Goal: Information Seeking & Learning: Learn about a topic

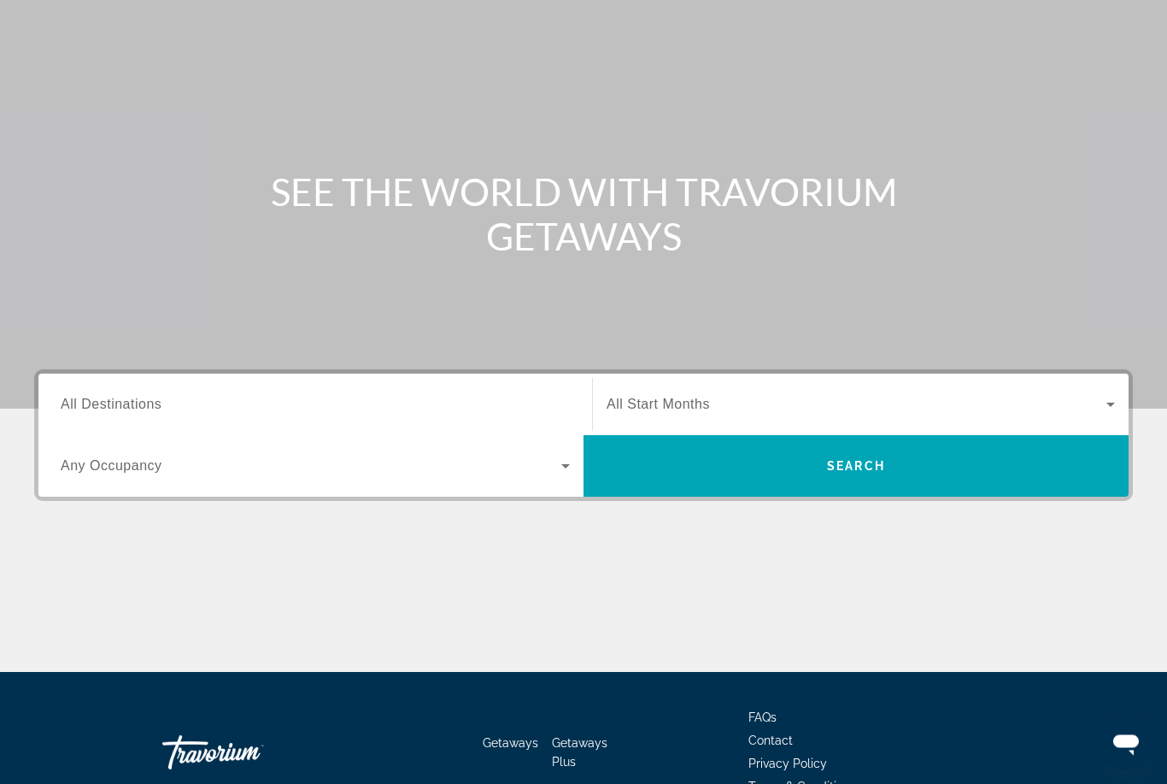
scroll to position [147, 0]
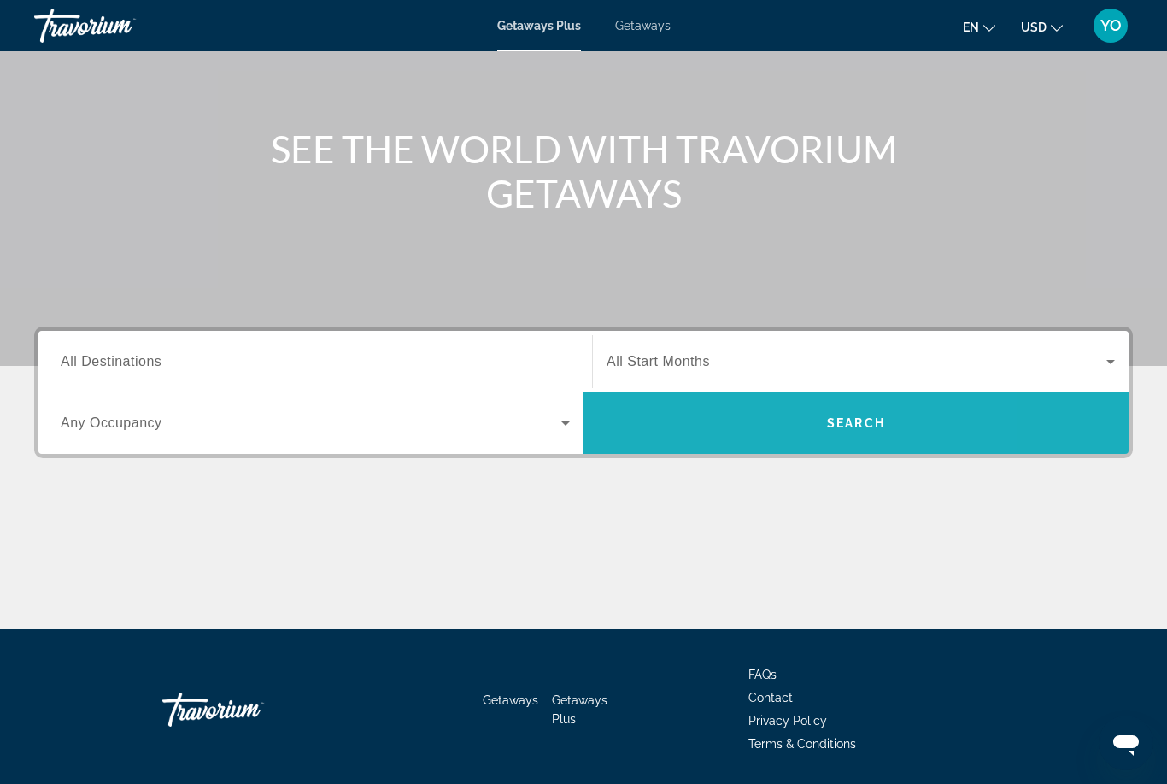
click at [883, 421] on span "Search" at bounding box center [856, 423] width 58 height 14
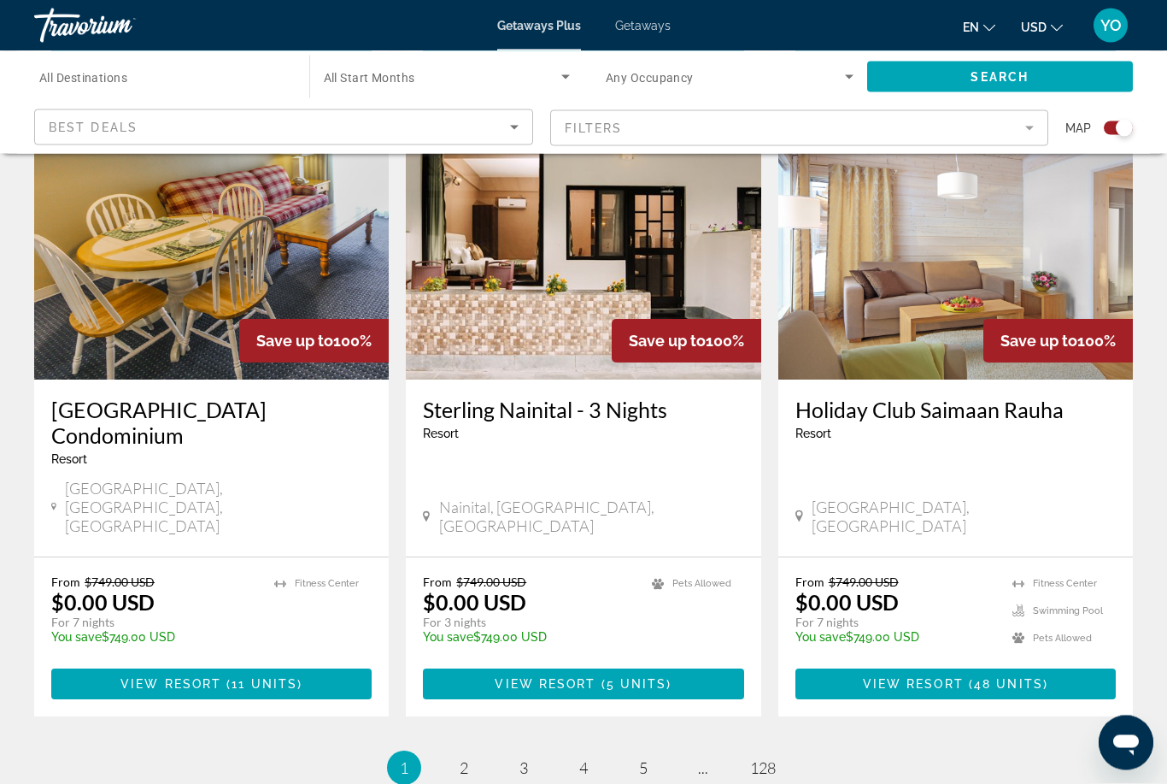
scroll to position [2533, 0]
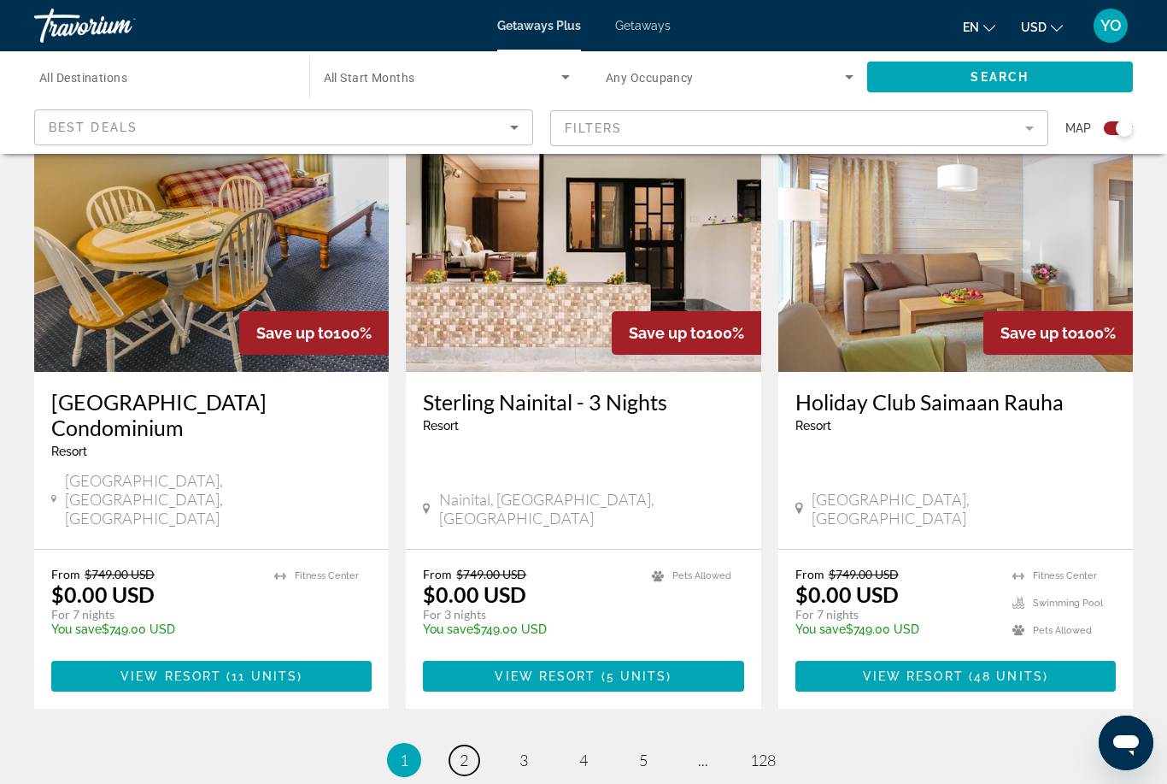
click at [467, 750] on span "2" at bounding box center [464, 759] width 9 height 19
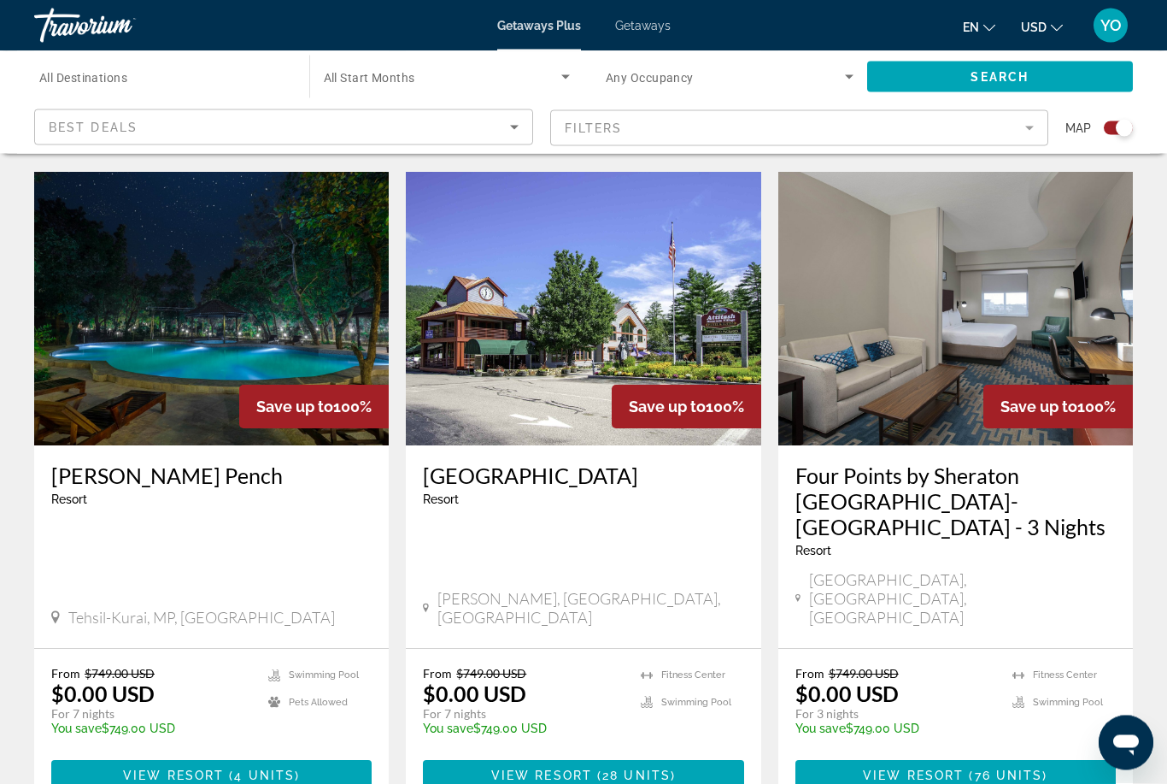
scroll to position [2547, 0]
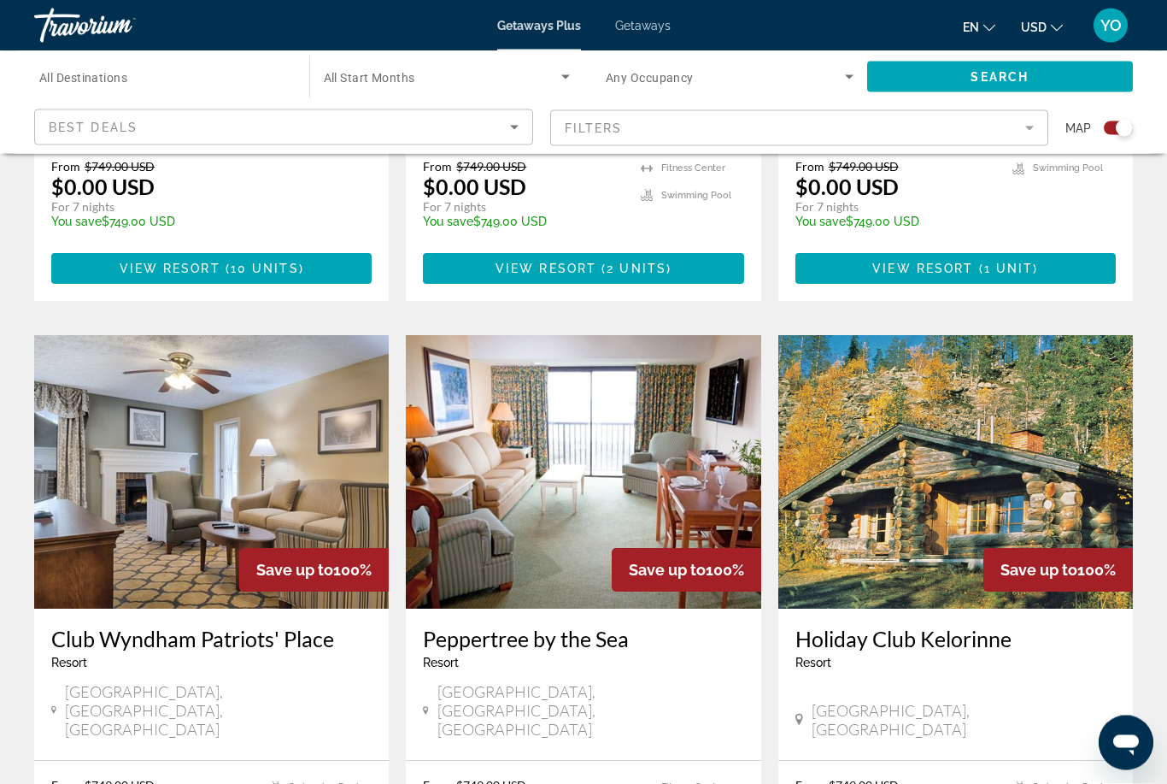
scroll to position [2322, 0]
click at [895, 396] on img "Main content" at bounding box center [955, 471] width 355 height 273
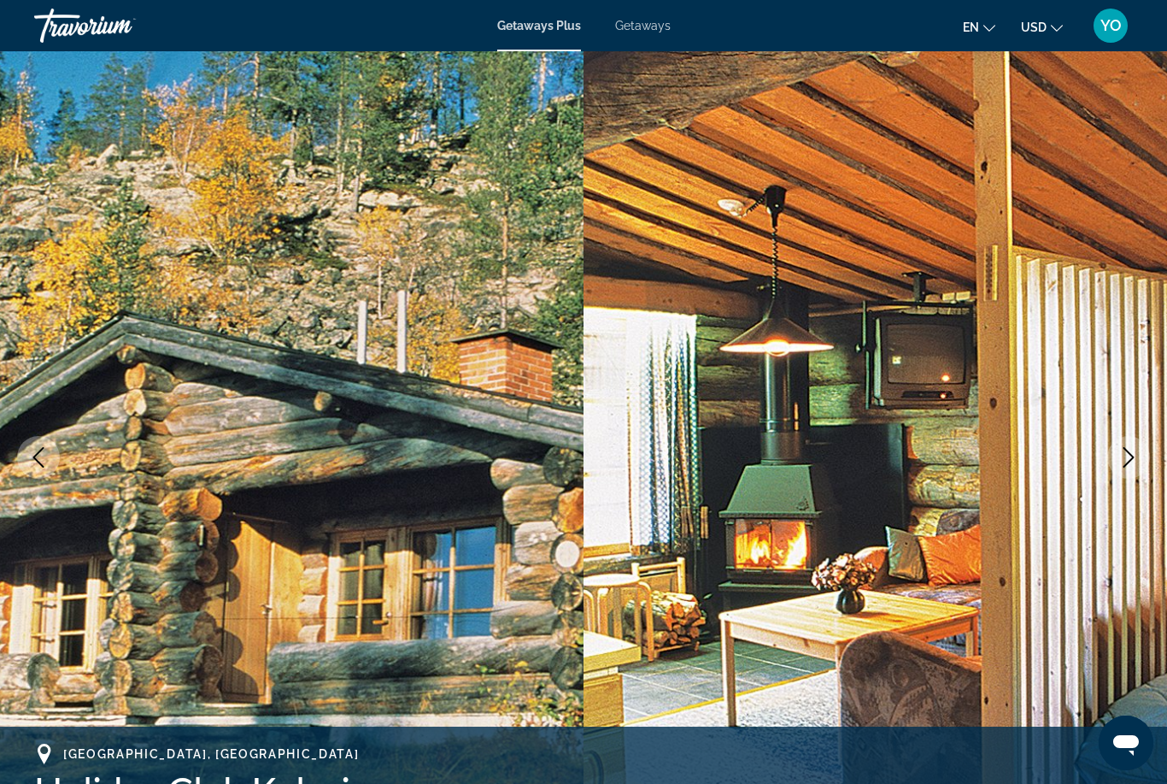
click at [1131, 453] on icon "Next image" at bounding box center [1128, 457] width 21 height 21
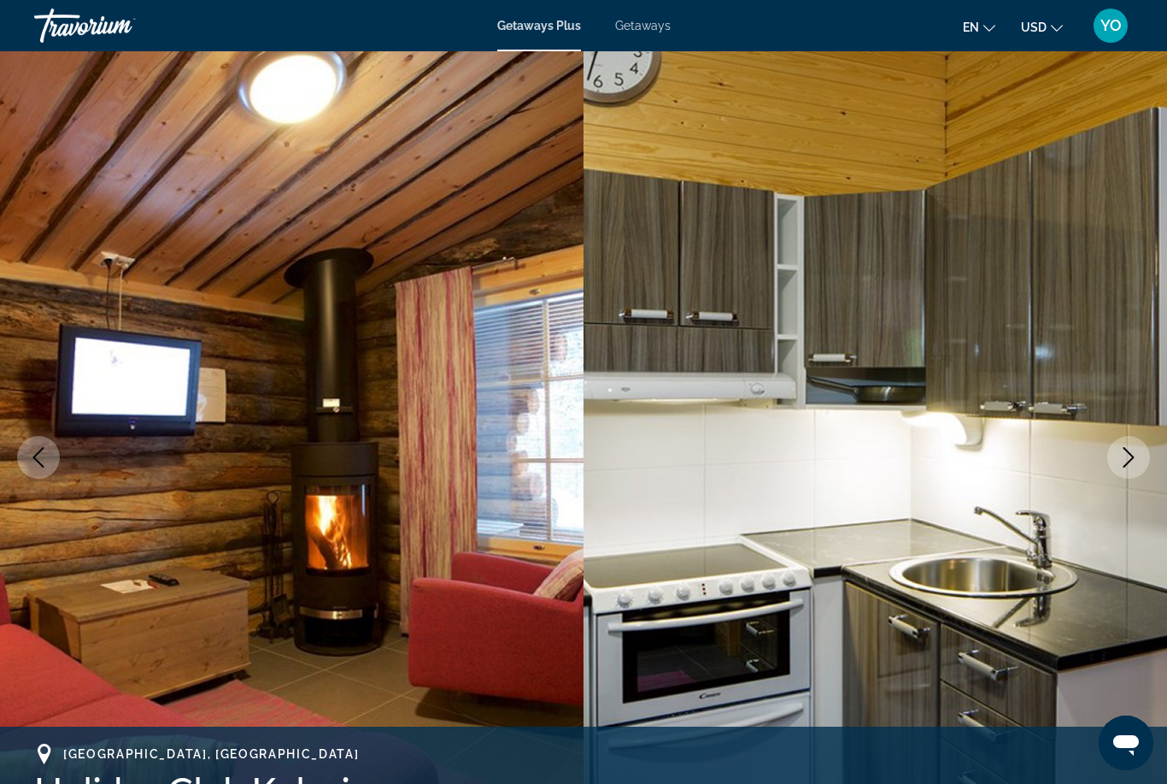
click at [1122, 457] on icon "Next image" at bounding box center [1128, 457] width 21 height 21
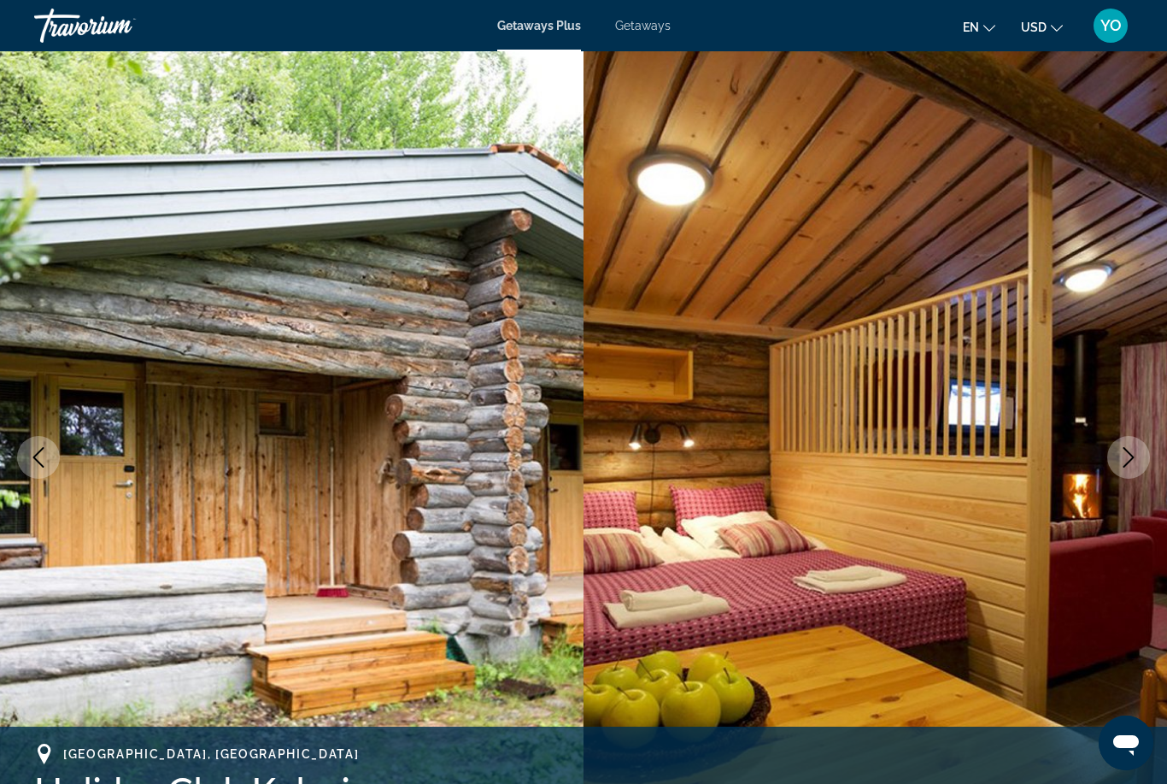
click at [1120, 454] on icon "Next image" at bounding box center [1128, 457] width 21 height 21
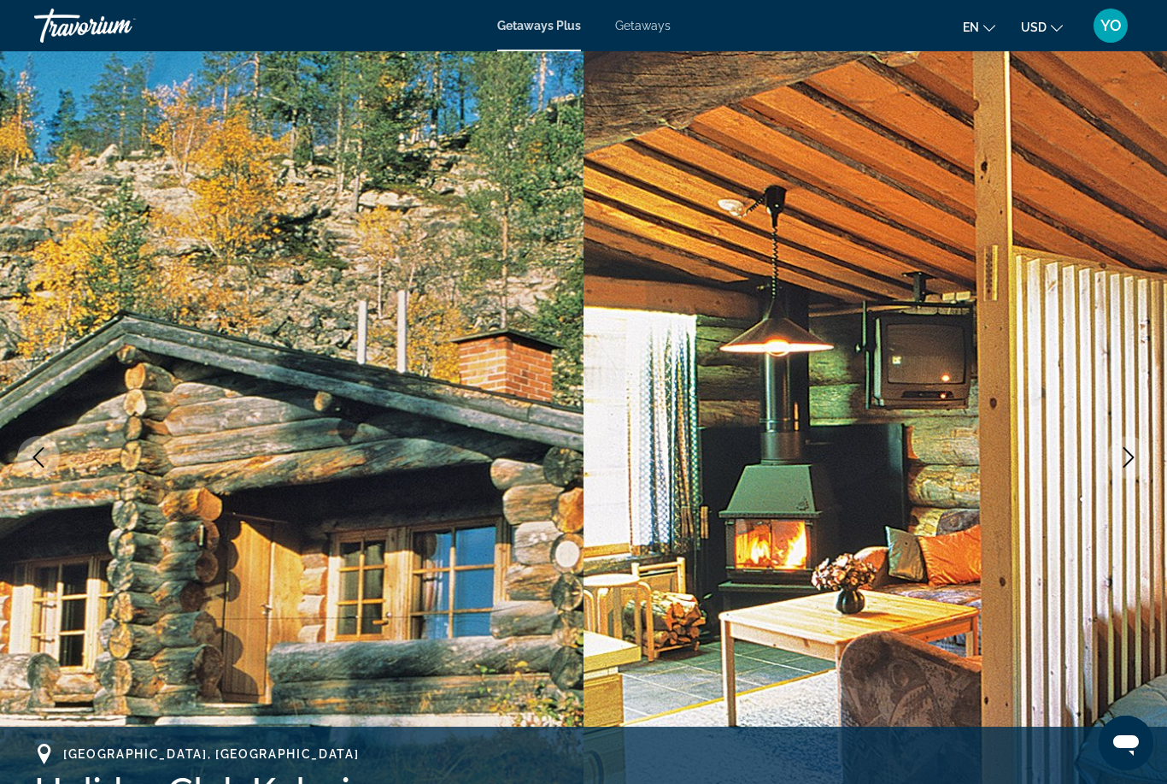
click at [1120, 458] on icon "Next image" at bounding box center [1128, 457] width 21 height 21
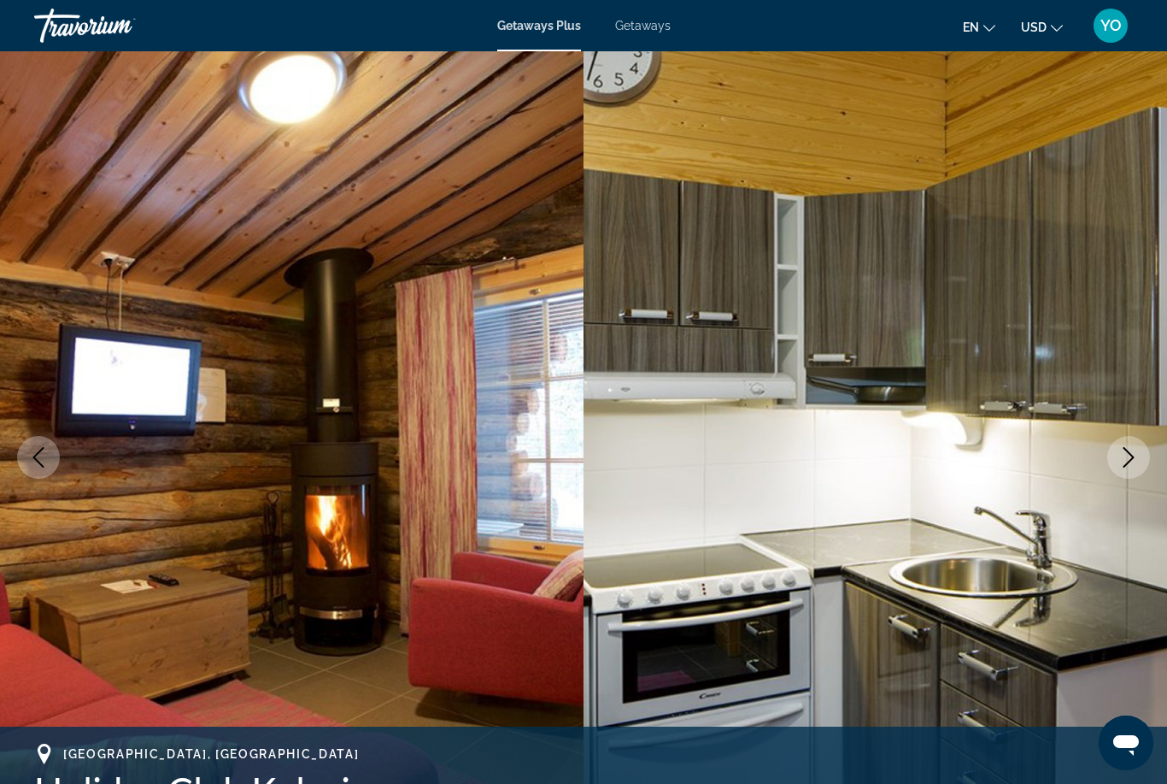
click at [1126, 461] on icon "Next image" at bounding box center [1128, 457] width 21 height 21
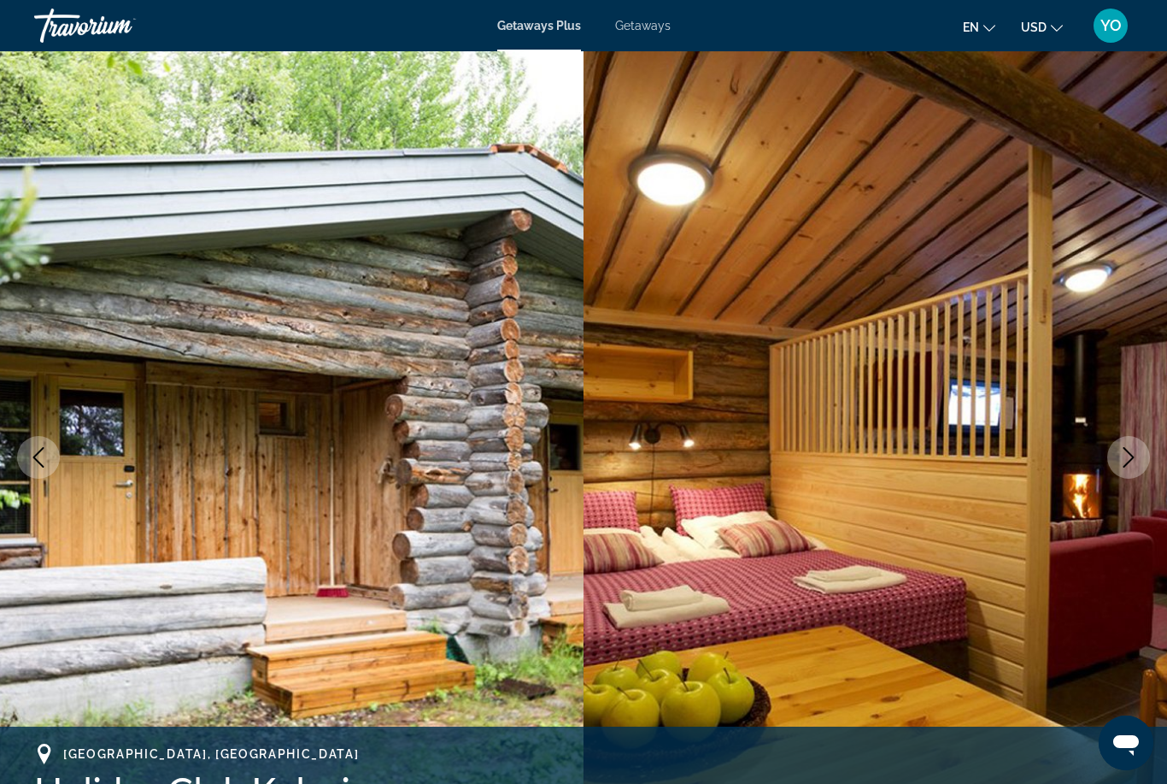
click at [1131, 460] on icon "Next image" at bounding box center [1129, 457] width 11 height 21
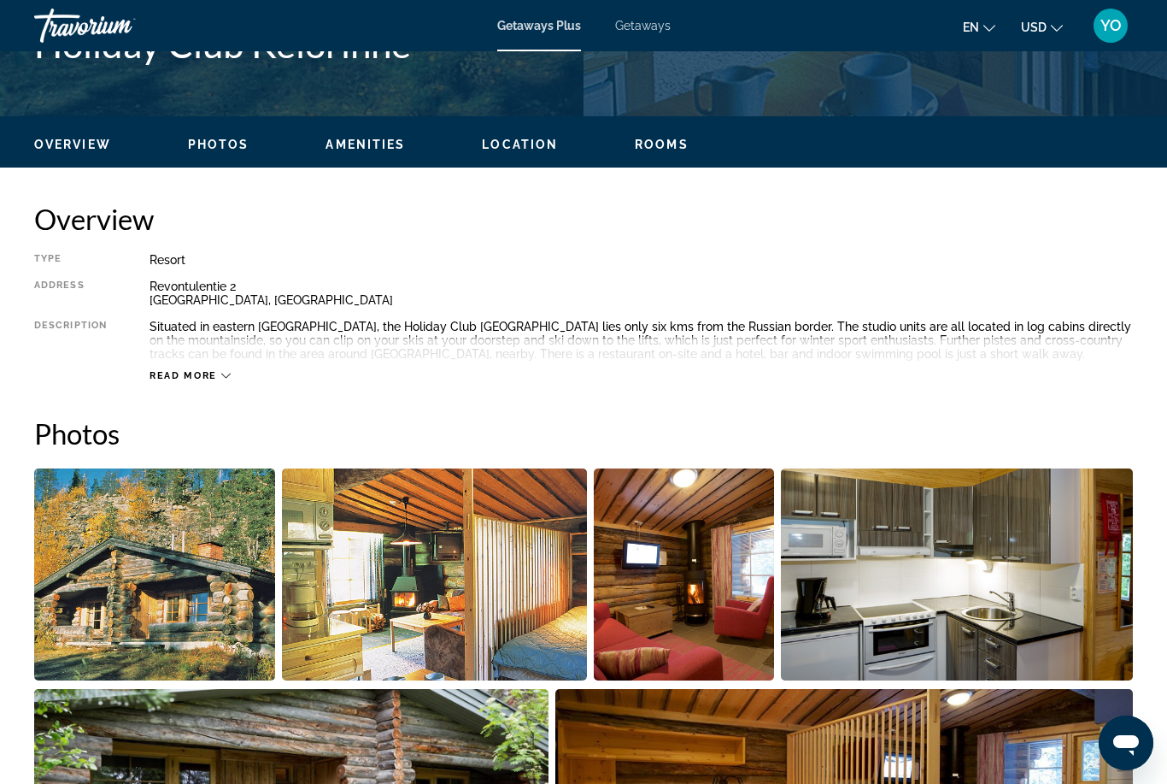
scroll to position [746, 0]
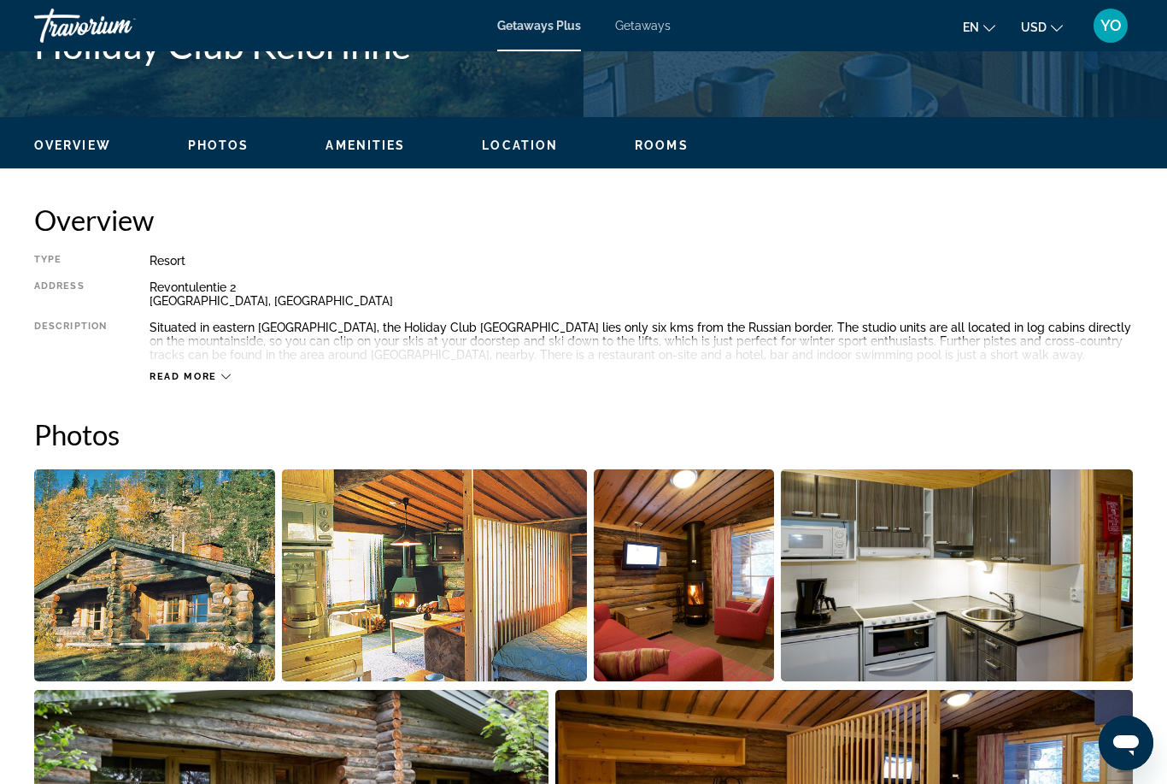
click at [232, 371] on div "Read more" at bounding box center [641, 359] width 983 height 47
click at [221, 379] on icon "Main content" at bounding box center [225, 376] width 9 height 9
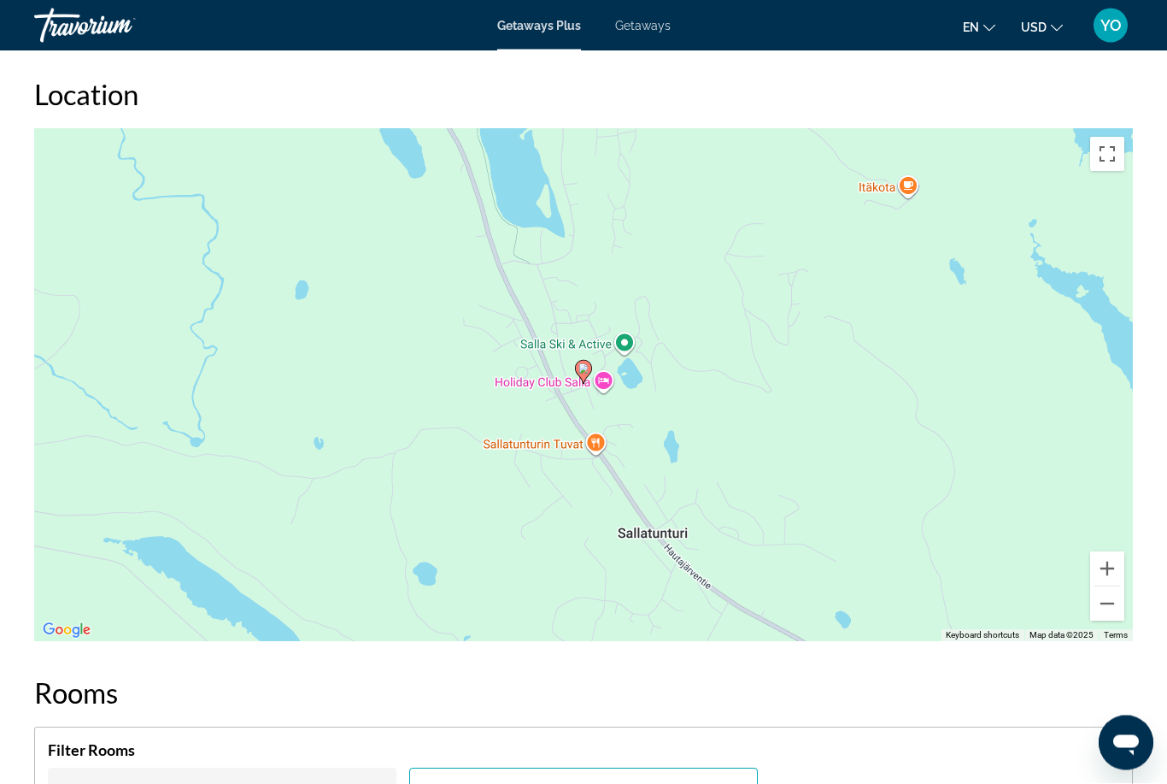
scroll to position [2331, 0]
click at [1108, 606] on button "Zoom out" at bounding box center [1107, 603] width 34 height 34
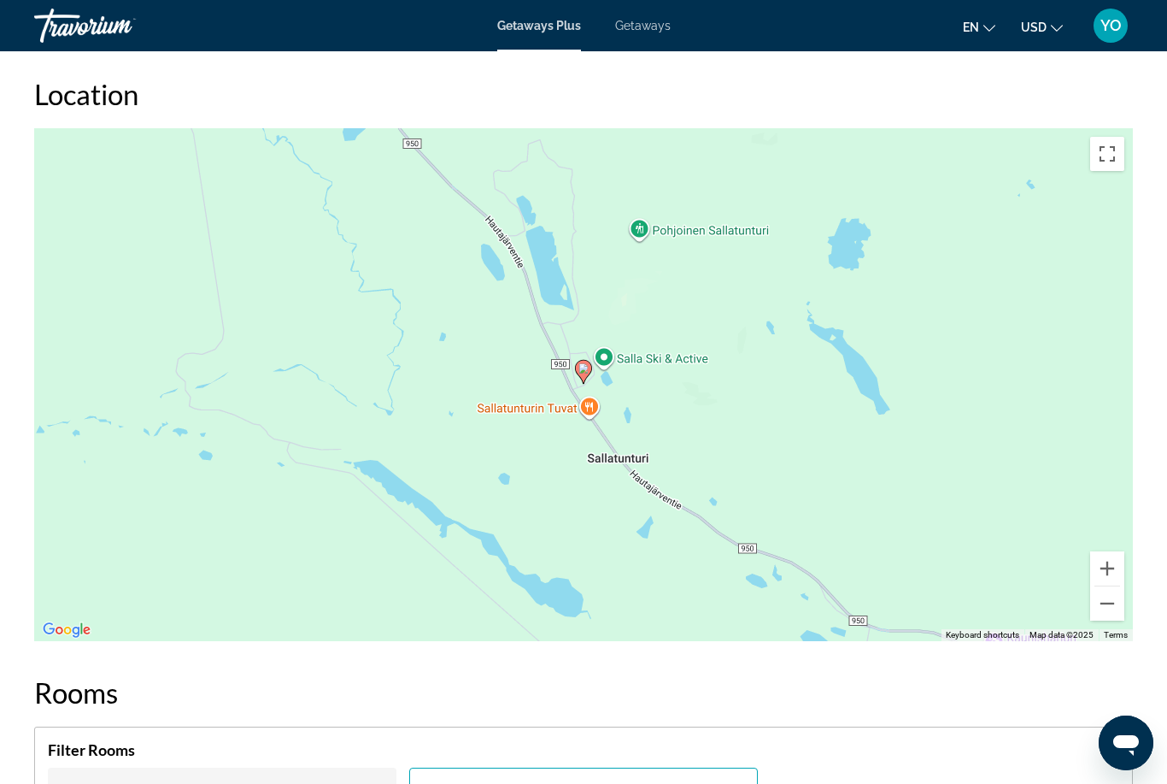
click at [1105, 612] on button "Zoom out" at bounding box center [1107, 603] width 34 height 34
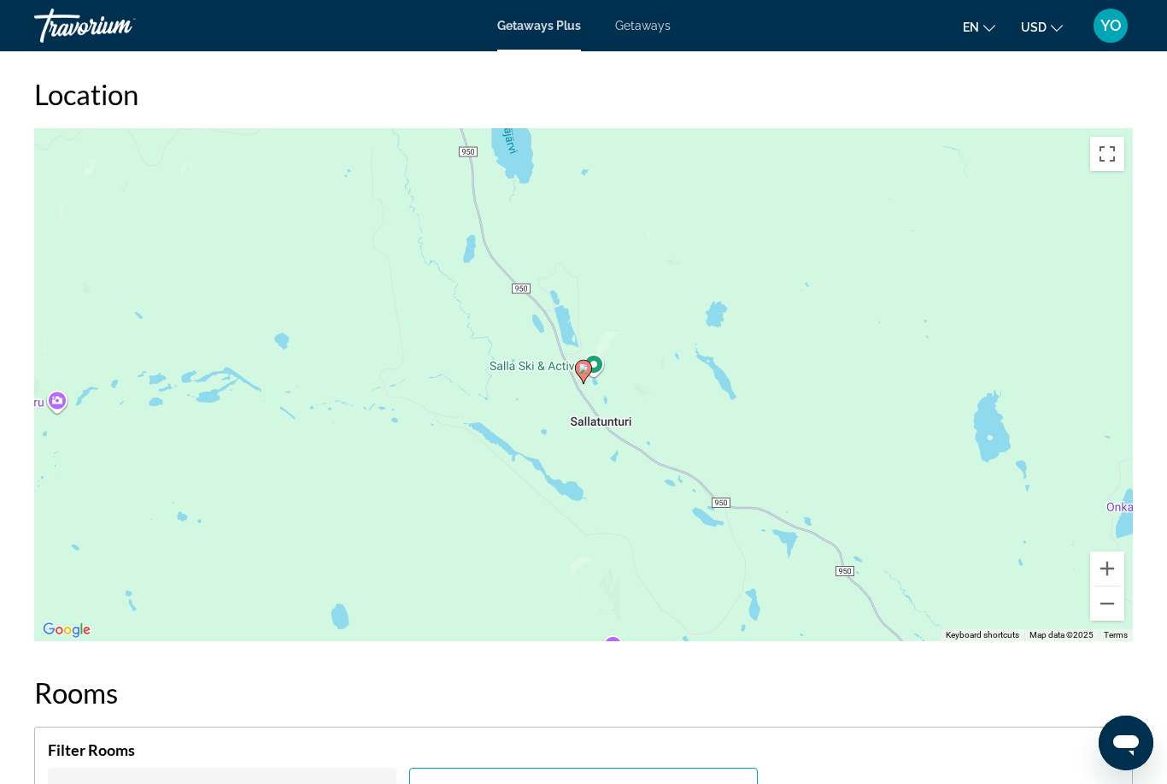
click at [1103, 602] on button "Zoom out" at bounding box center [1107, 603] width 34 height 34
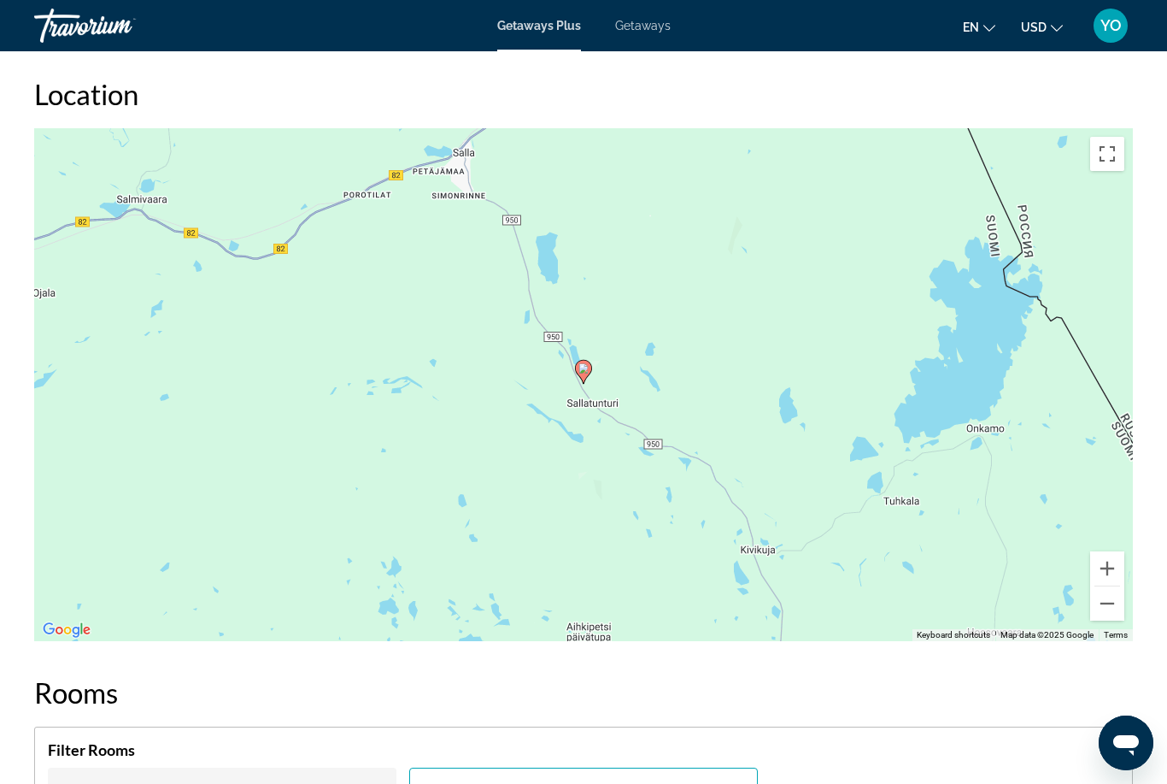
click at [1106, 601] on button "Zoom out" at bounding box center [1107, 603] width 34 height 34
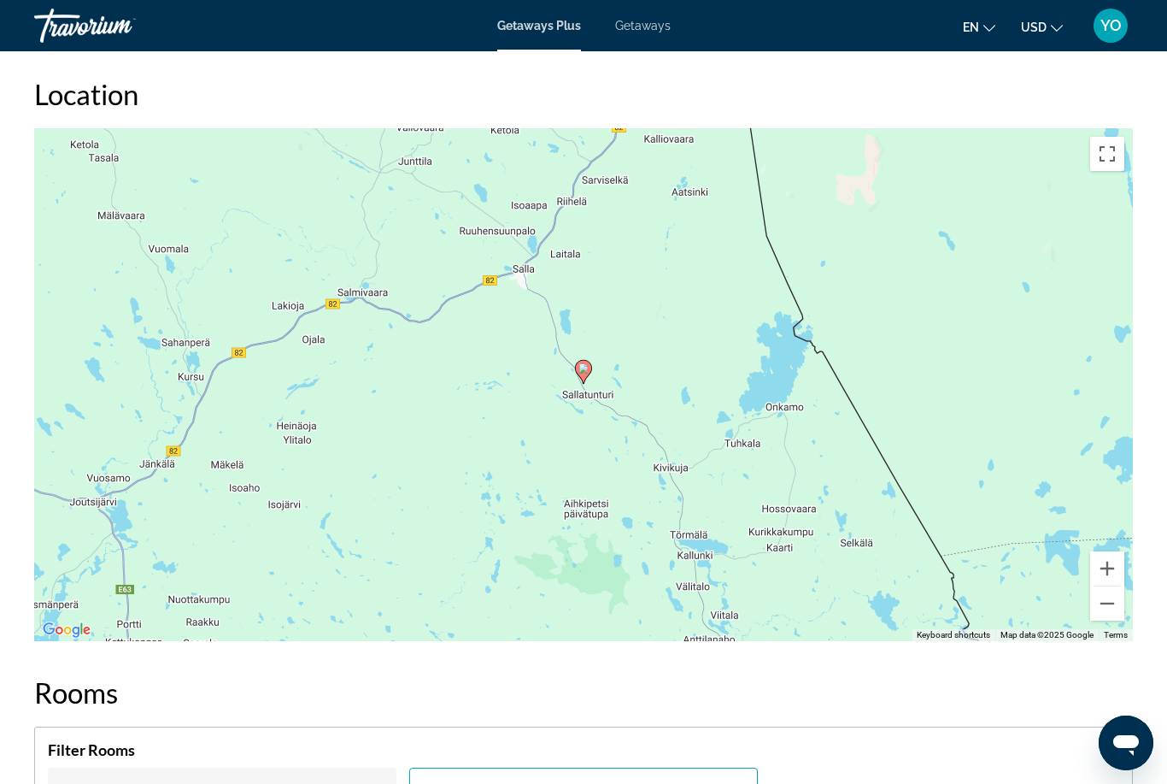
click at [1100, 602] on button "Zoom out" at bounding box center [1107, 603] width 34 height 34
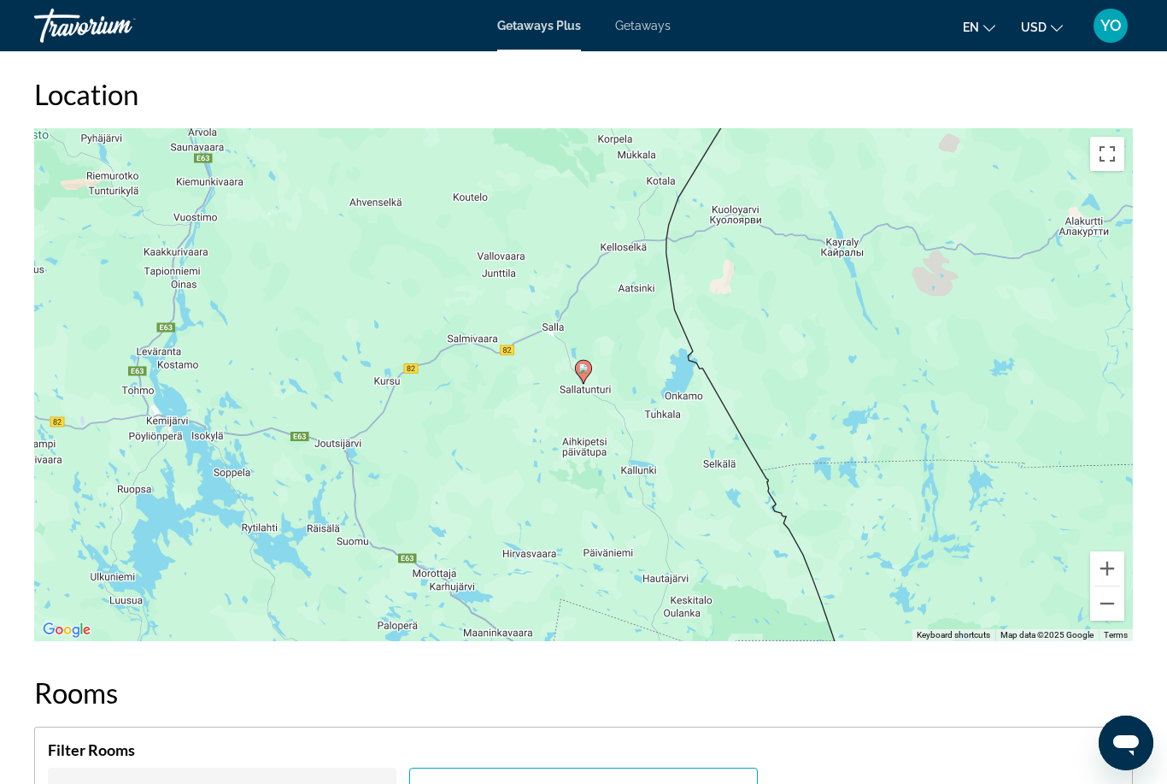
click at [1105, 603] on button "Zoom out" at bounding box center [1107, 603] width 34 height 34
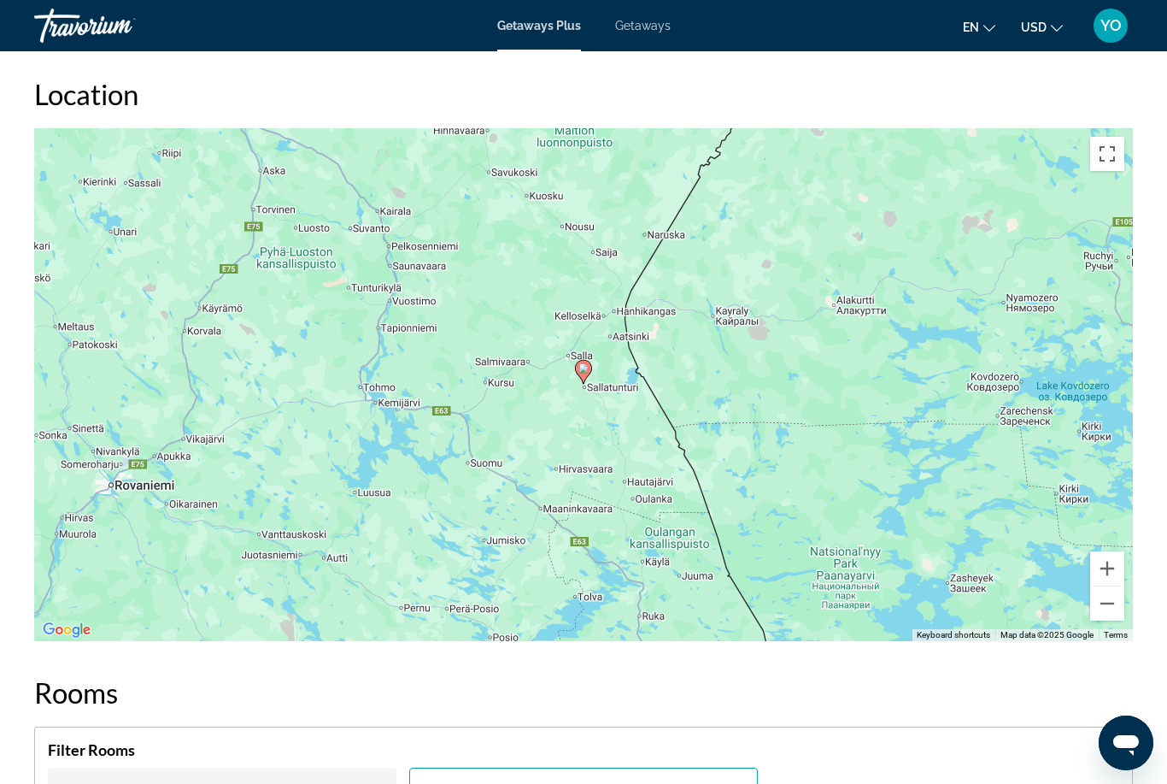
click at [1107, 602] on button "Zoom out" at bounding box center [1107, 603] width 34 height 34
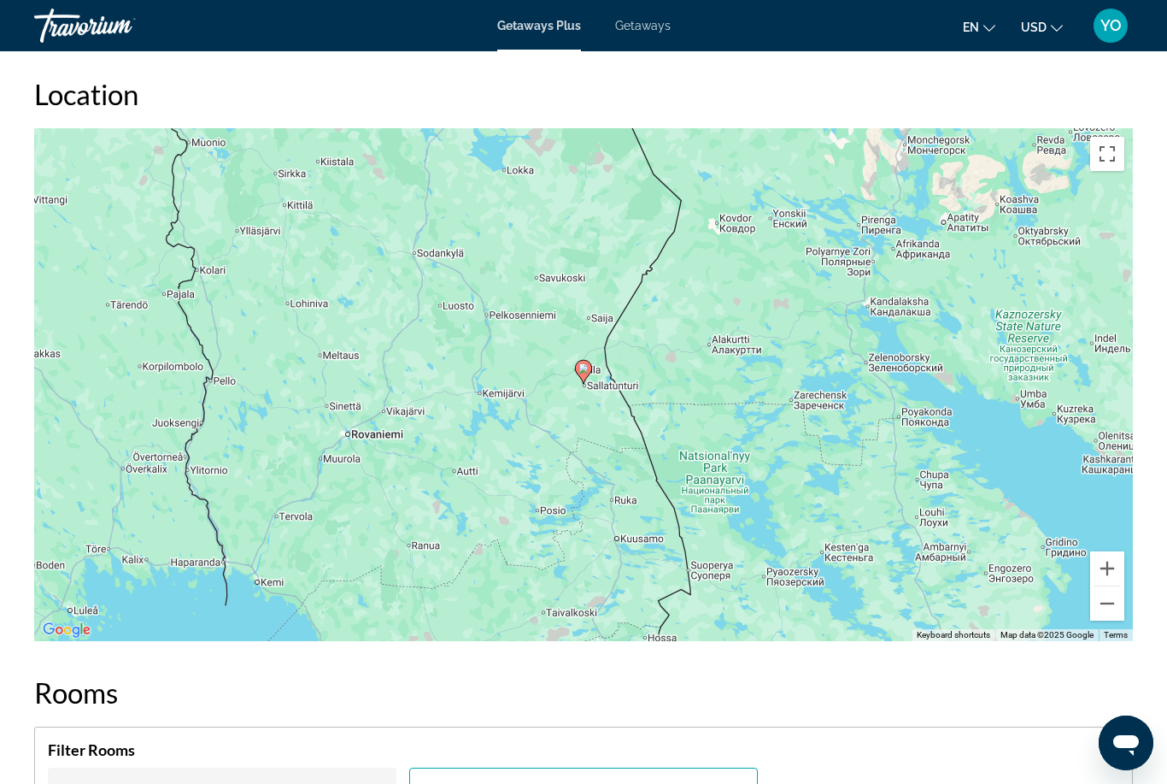
click at [1107, 602] on button "Zoom out" at bounding box center [1107, 603] width 34 height 34
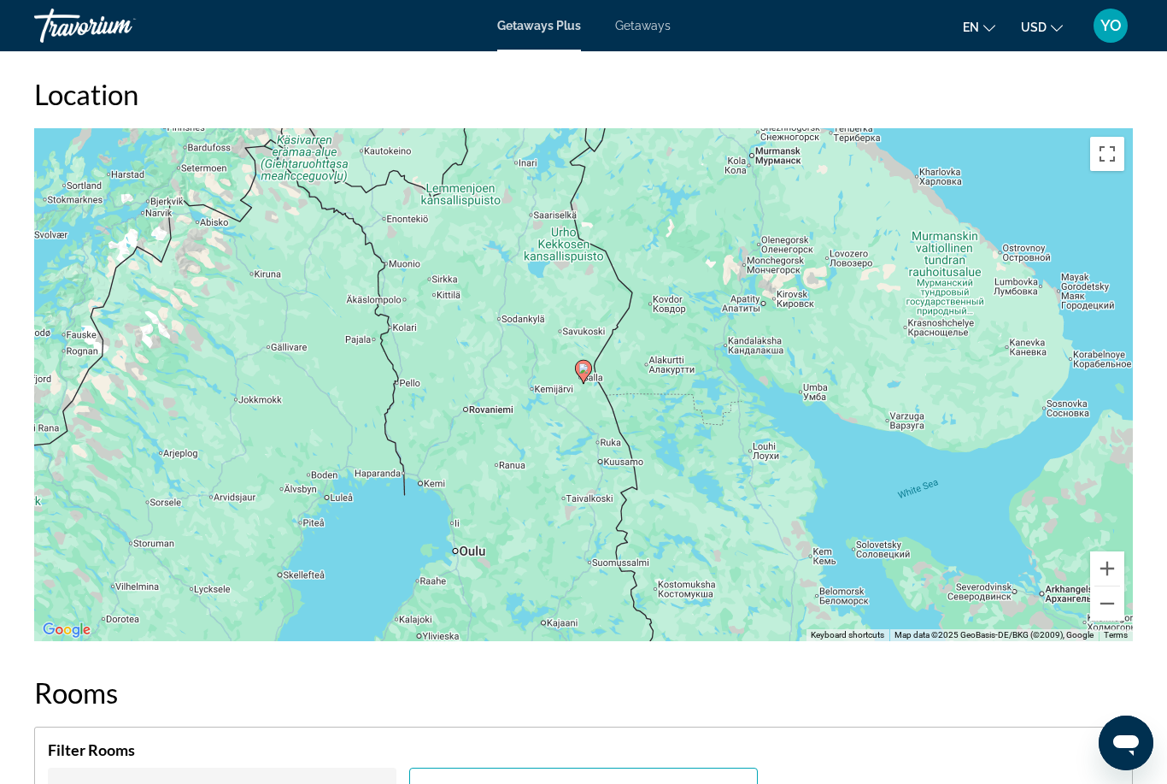
click at [1106, 607] on button "Zoom out" at bounding box center [1107, 603] width 34 height 34
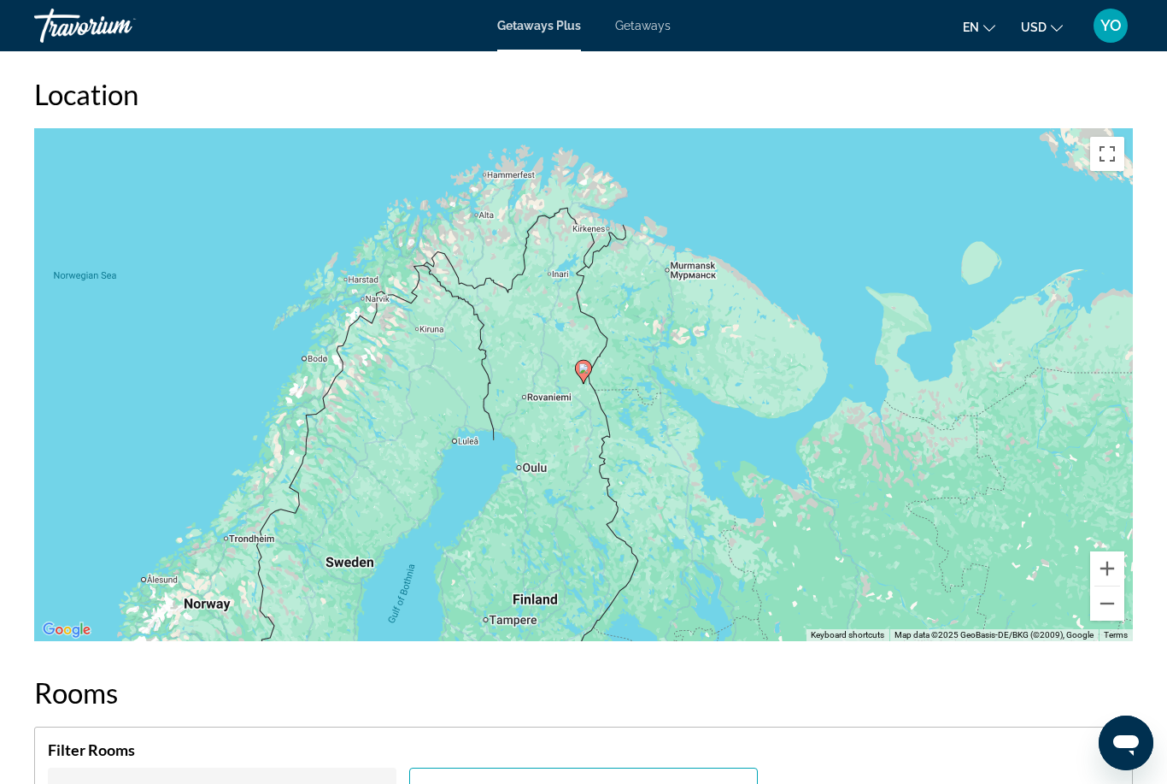
click at [1104, 606] on button "Zoom out" at bounding box center [1107, 603] width 34 height 34
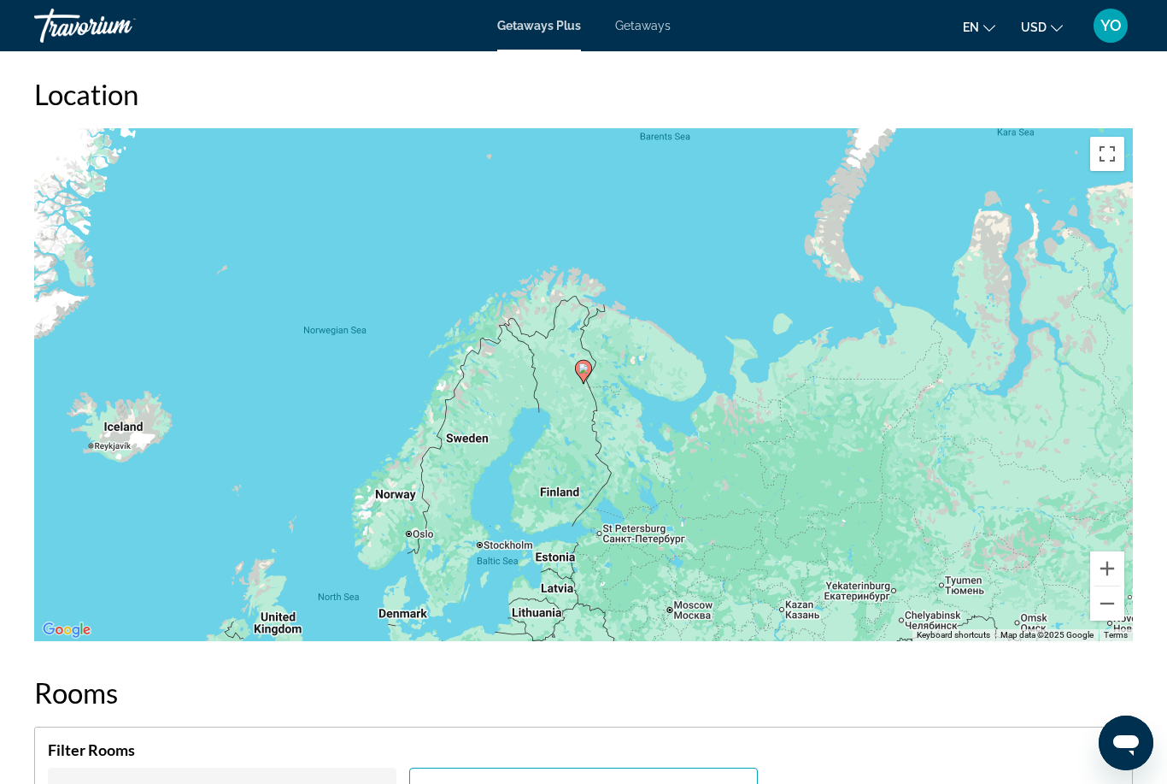
click at [1108, 607] on button "Zoom out" at bounding box center [1107, 603] width 34 height 34
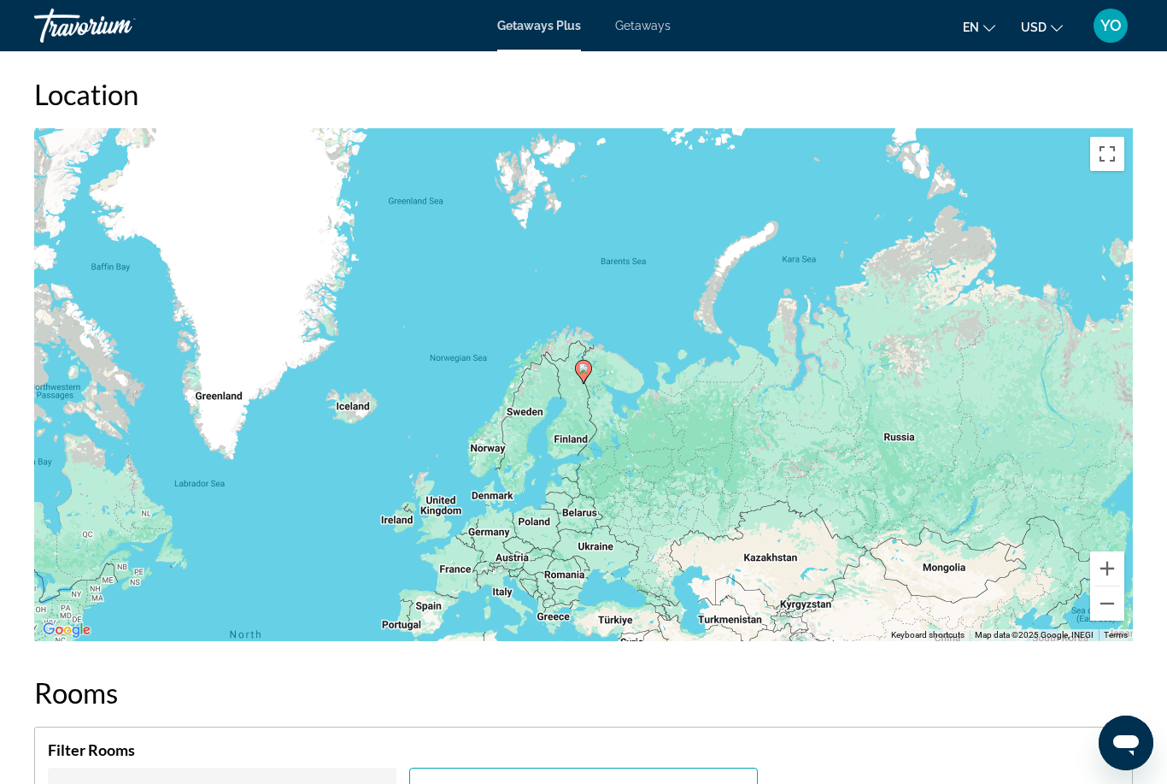
click at [1106, 560] on button "Zoom in" at bounding box center [1107, 568] width 34 height 34
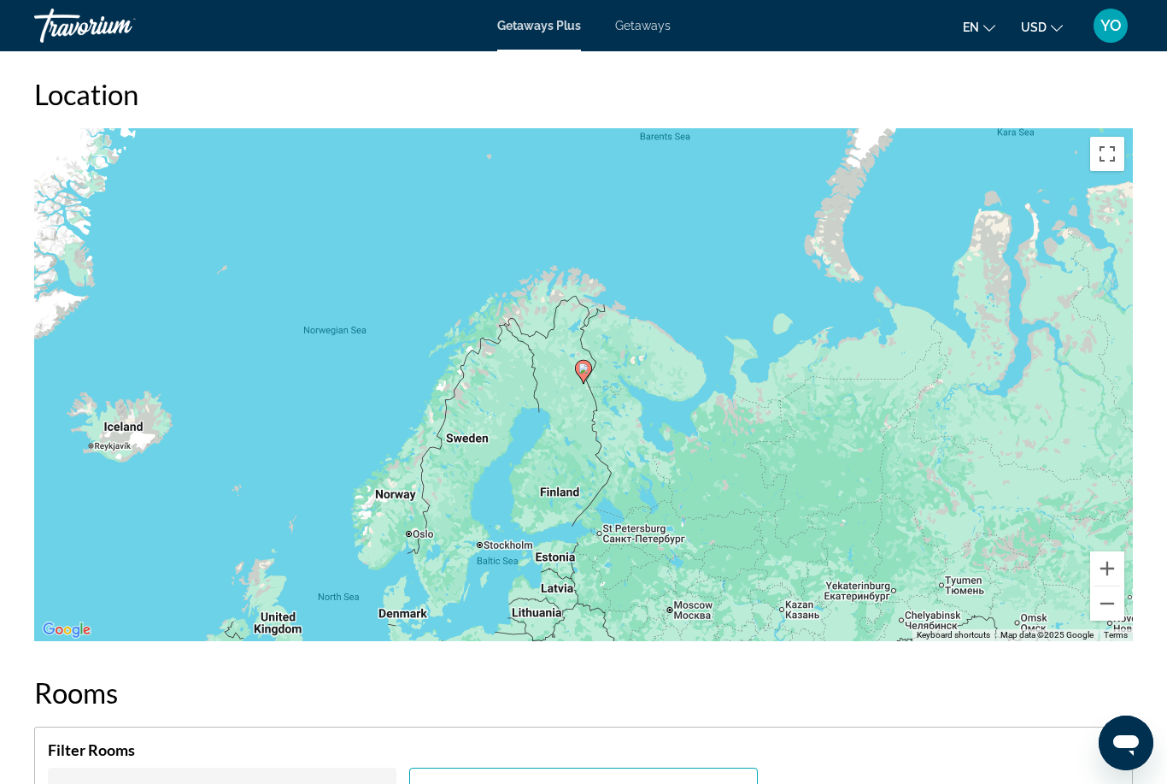
click at [1108, 567] on button "Zoom in" at bounding box center [1107, 568] width 34 height 34
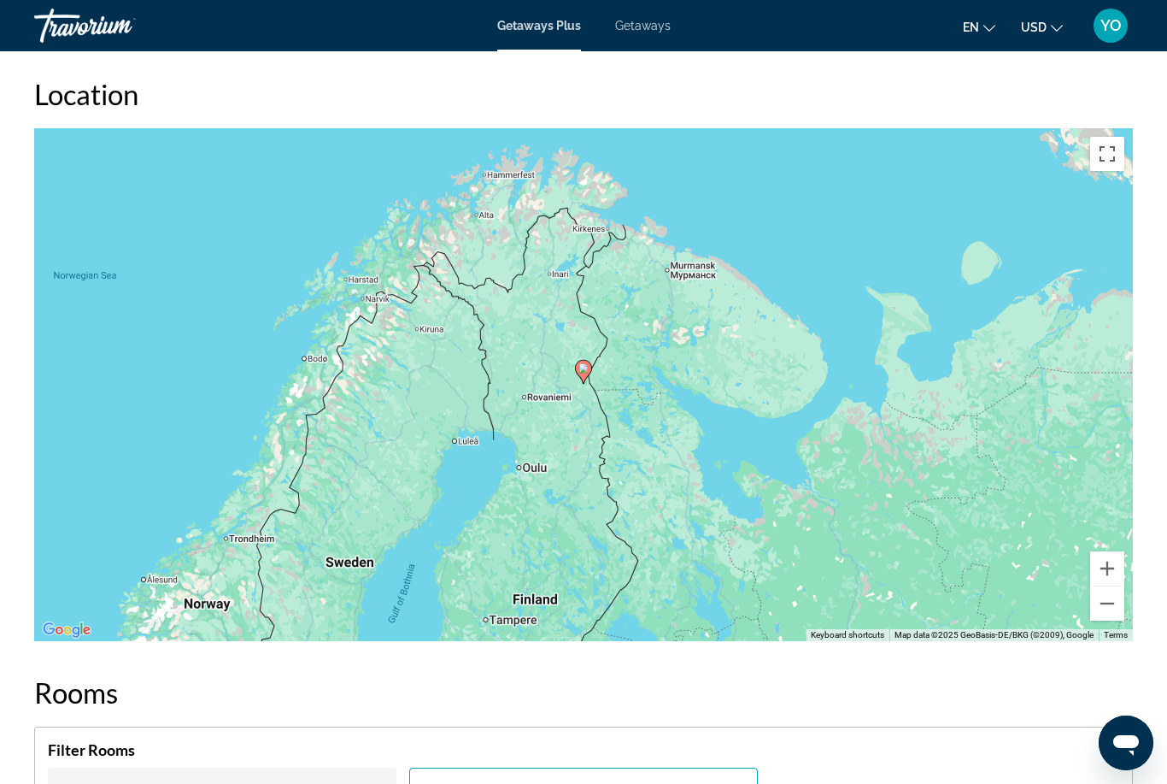
click at [1103, 558] on button "Zoom in" at bounding box center [1107, 568] width 34 height 34
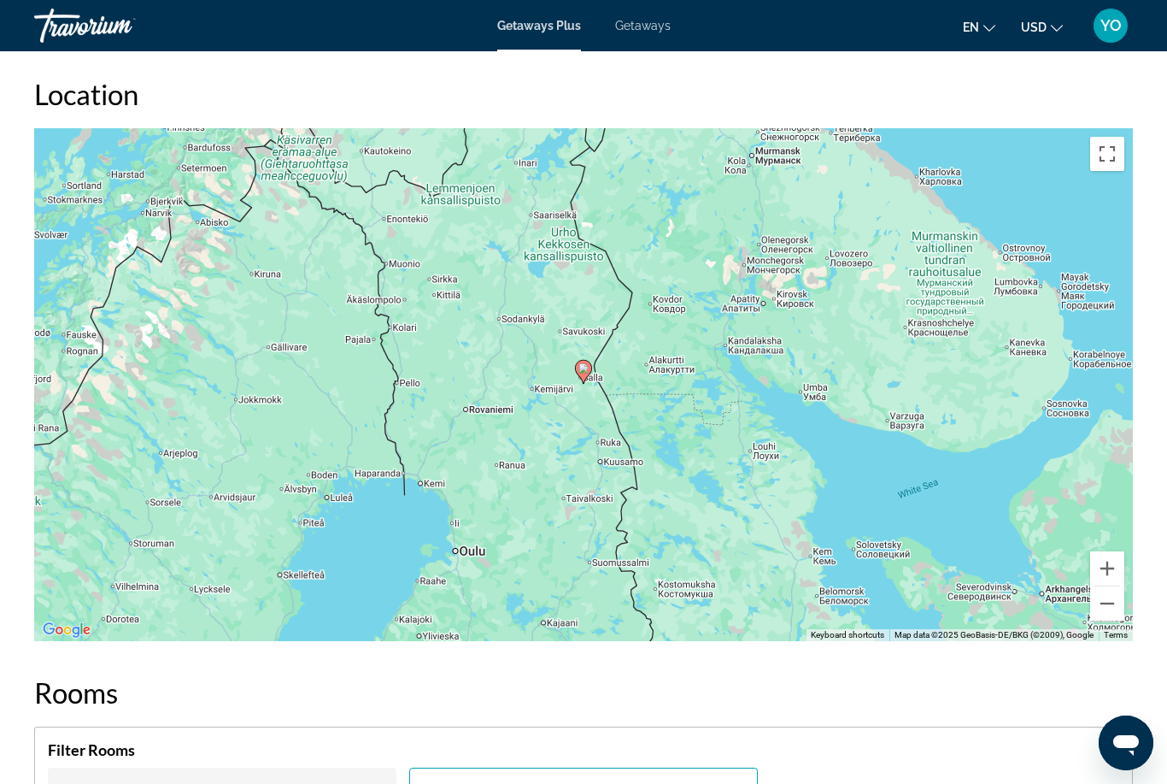
click at [1107, 566] on button "Zoom in" at bounding box center [1107, 568] width 34 height 34
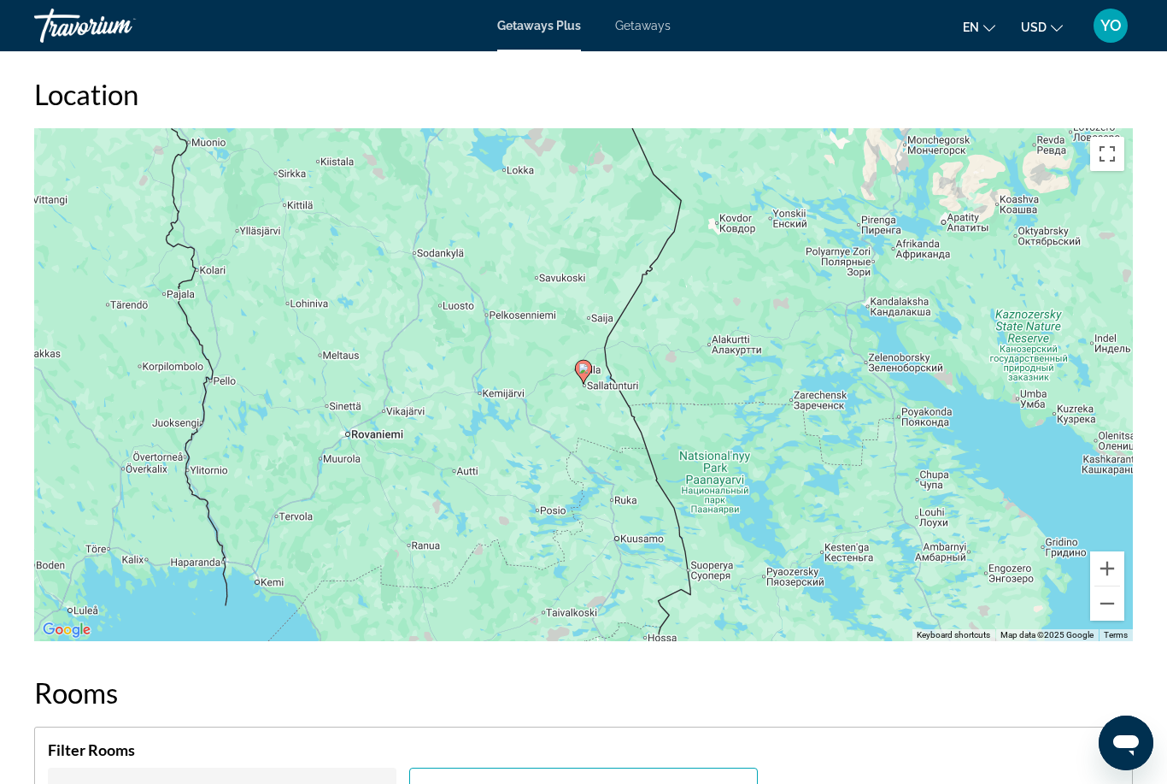
click at [1106, 563] on button "Zoom in" at bounding box center [1107, 568] width 34 height 34
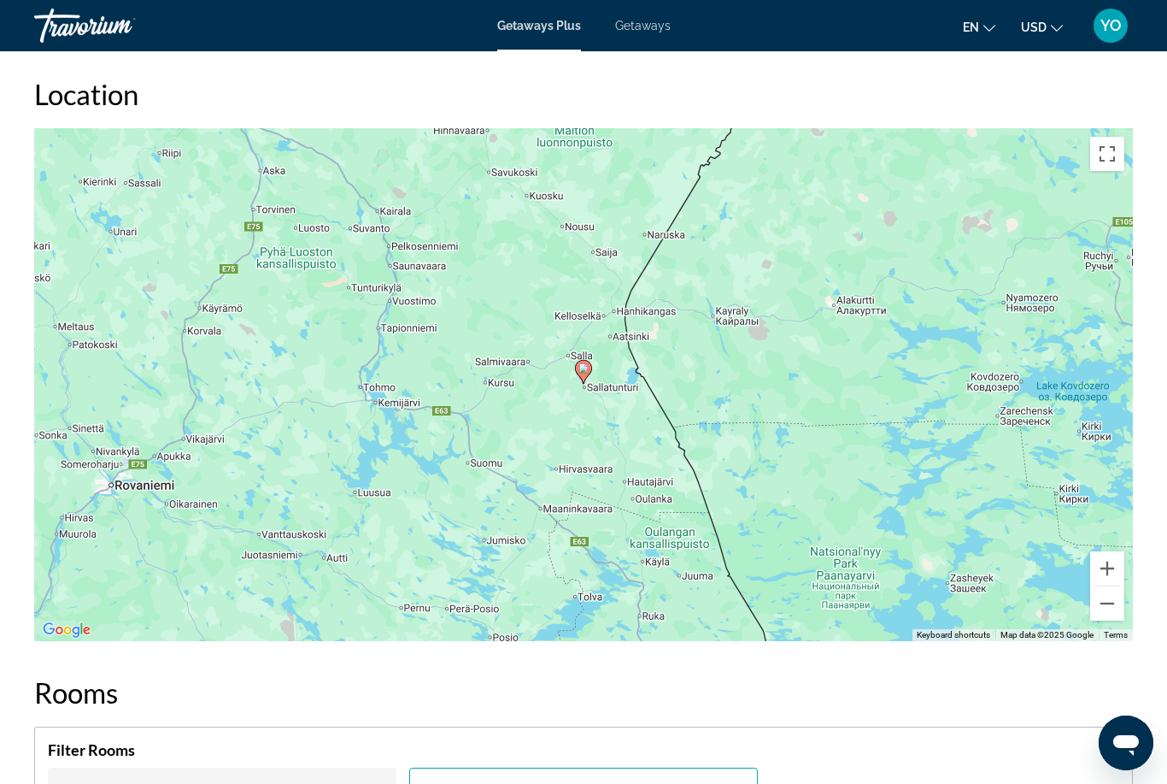
click at [1106, 561] on button "Zoom in" at bounding box center [1107, 568] width 34 height 34
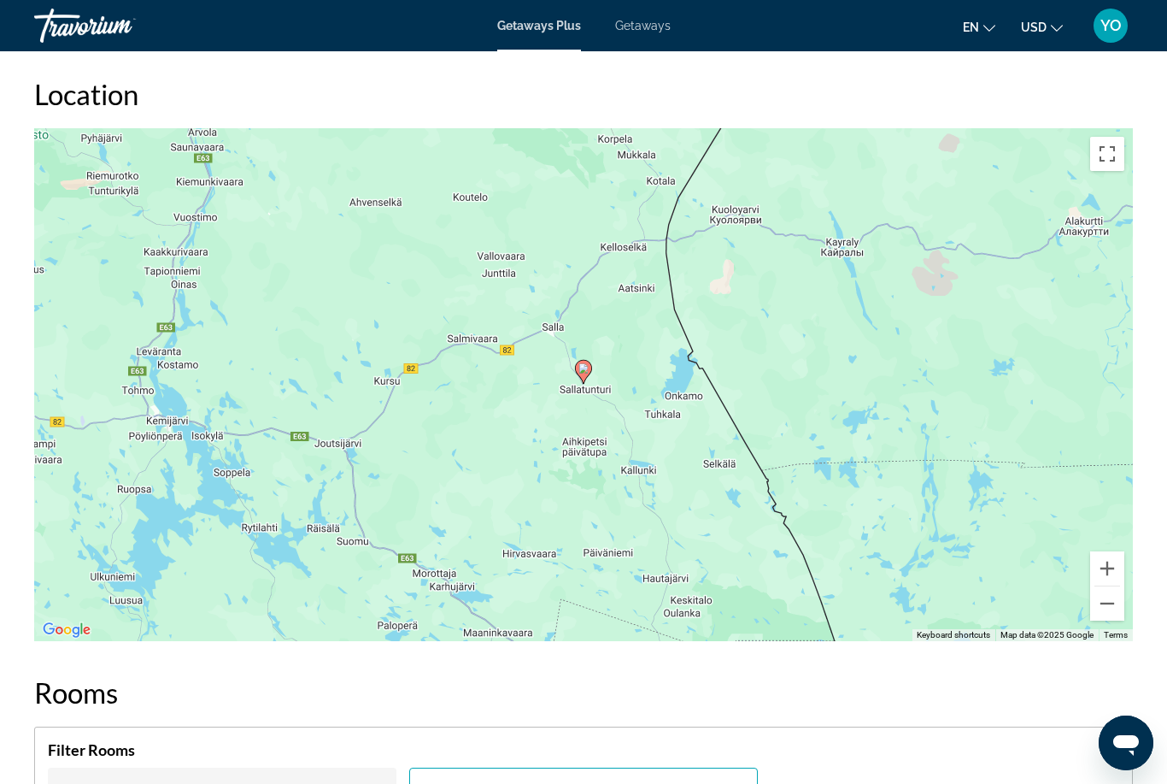
click at [1104, 567] on button "Zoom in" at bounding box center [1107, 568] width 34 height 34
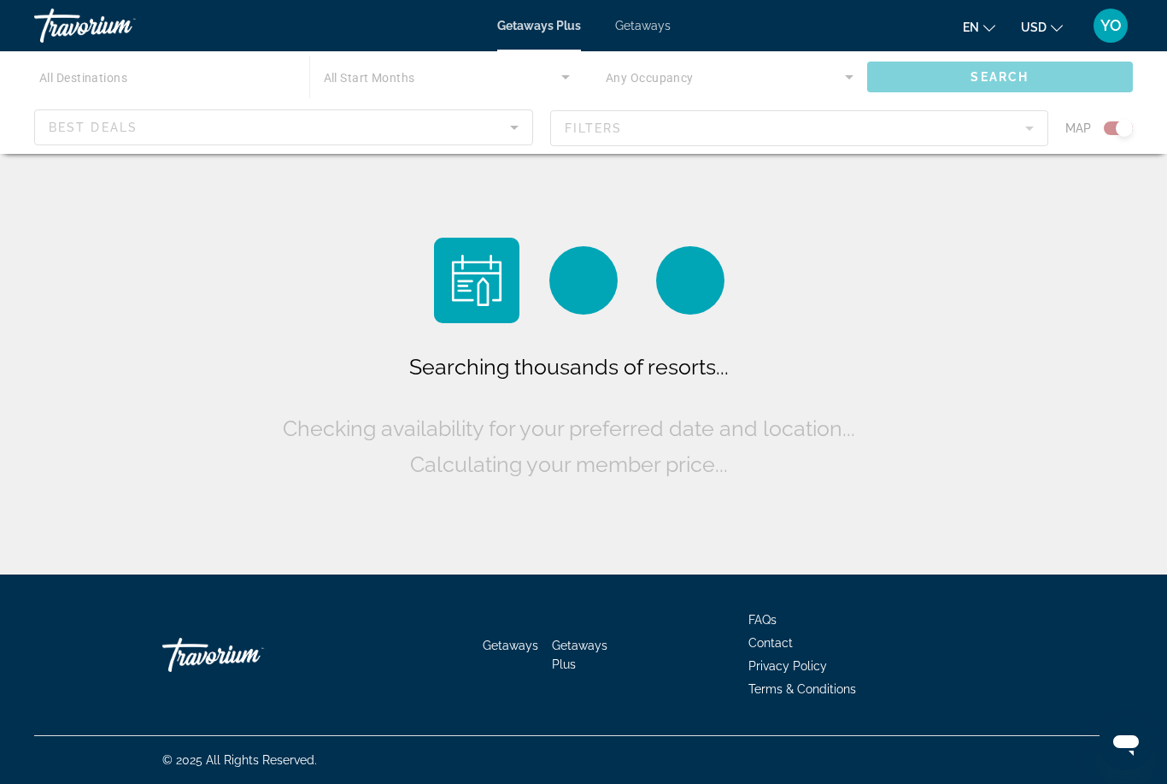
scroll to position [55, 0]
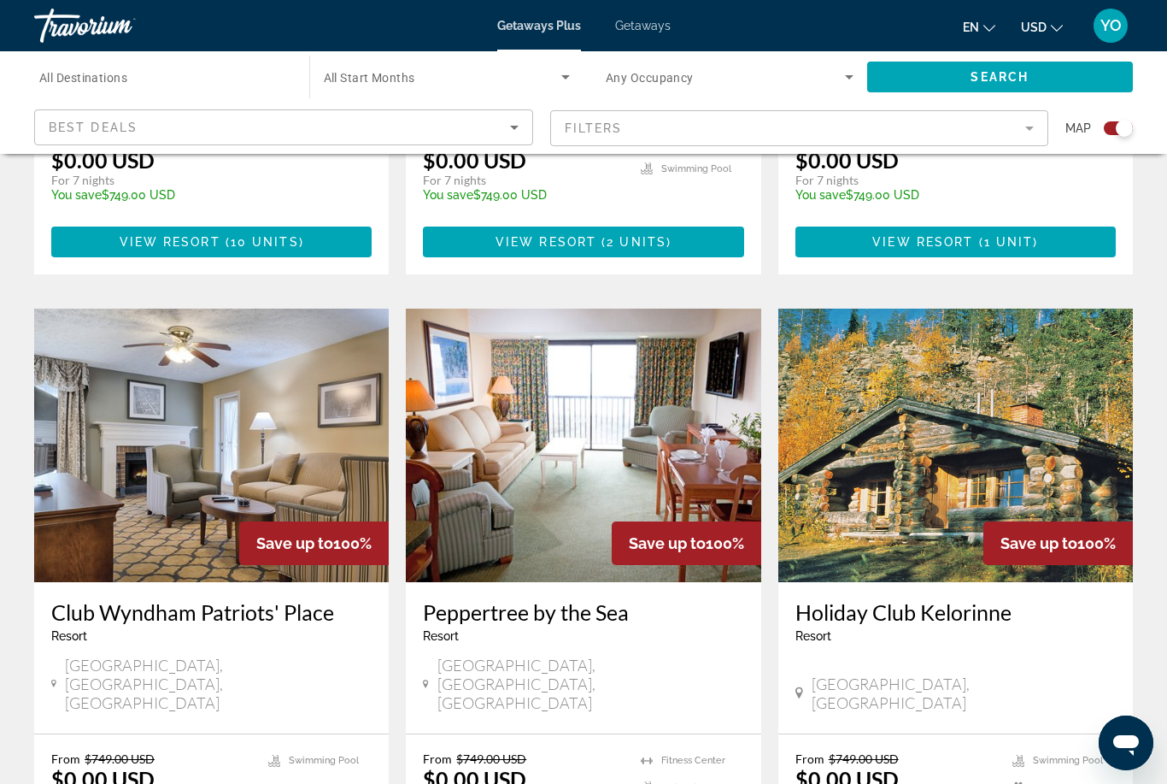
scroll to position [2533, 0]
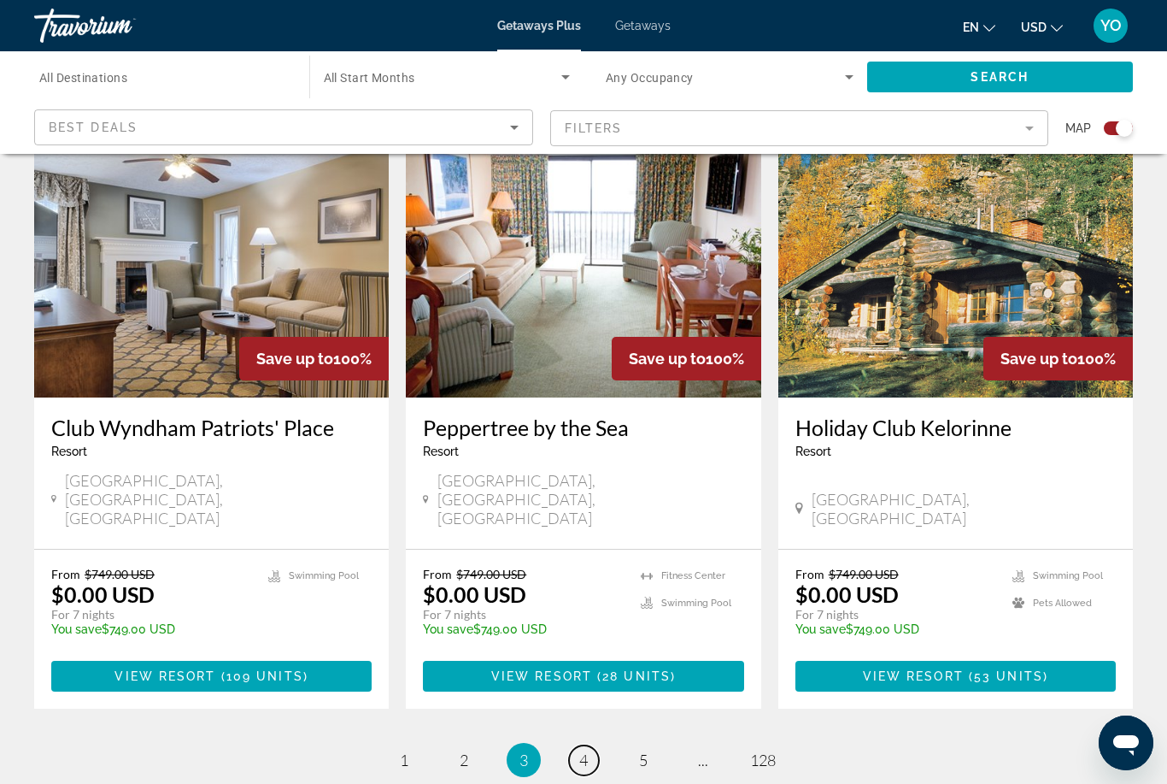
click at [582, 750] on span "4" at bounding box center [583, 759] width 9 height 19
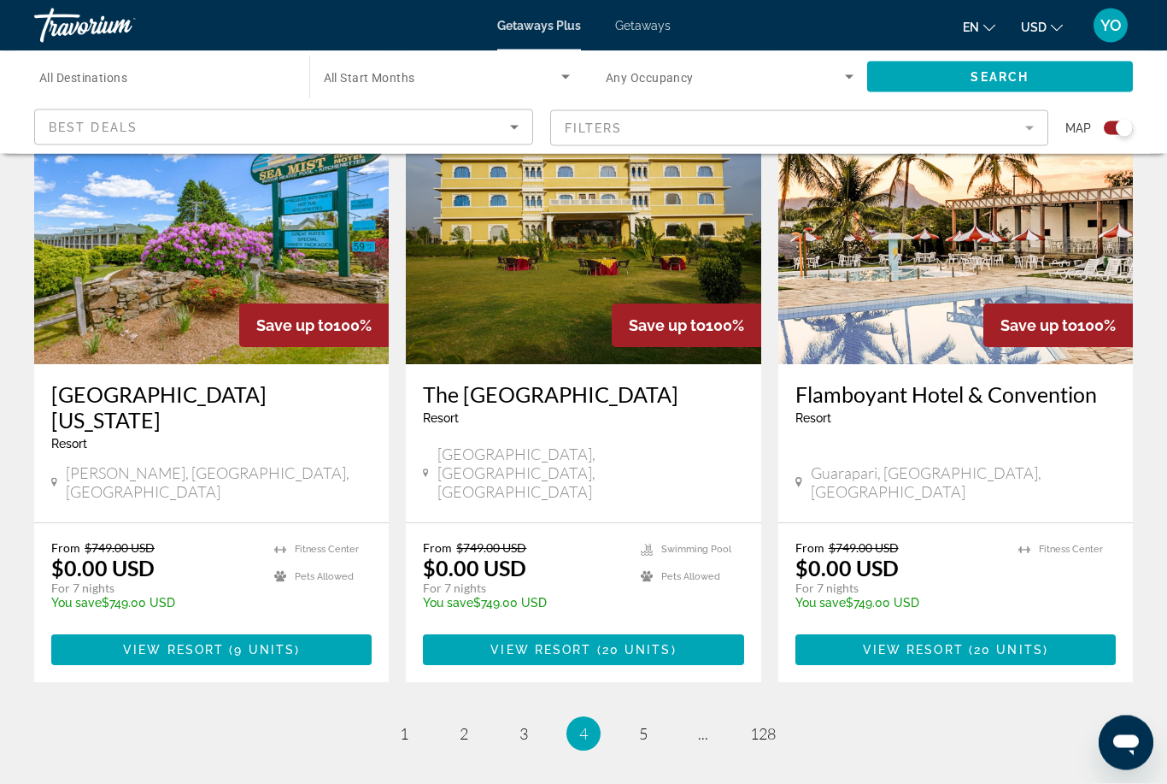
scroll to position [2542, 0]
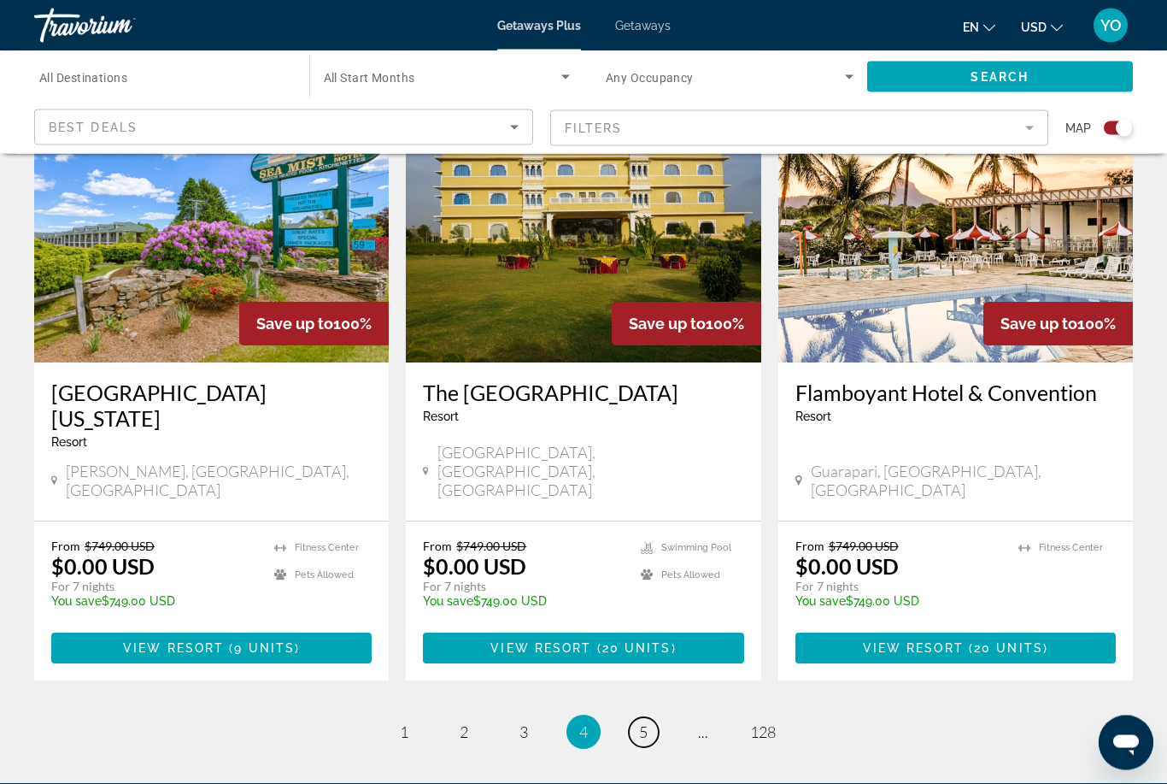
click at [645, 723] on span "5" at bounding box center [643, 732] width 9 height 19
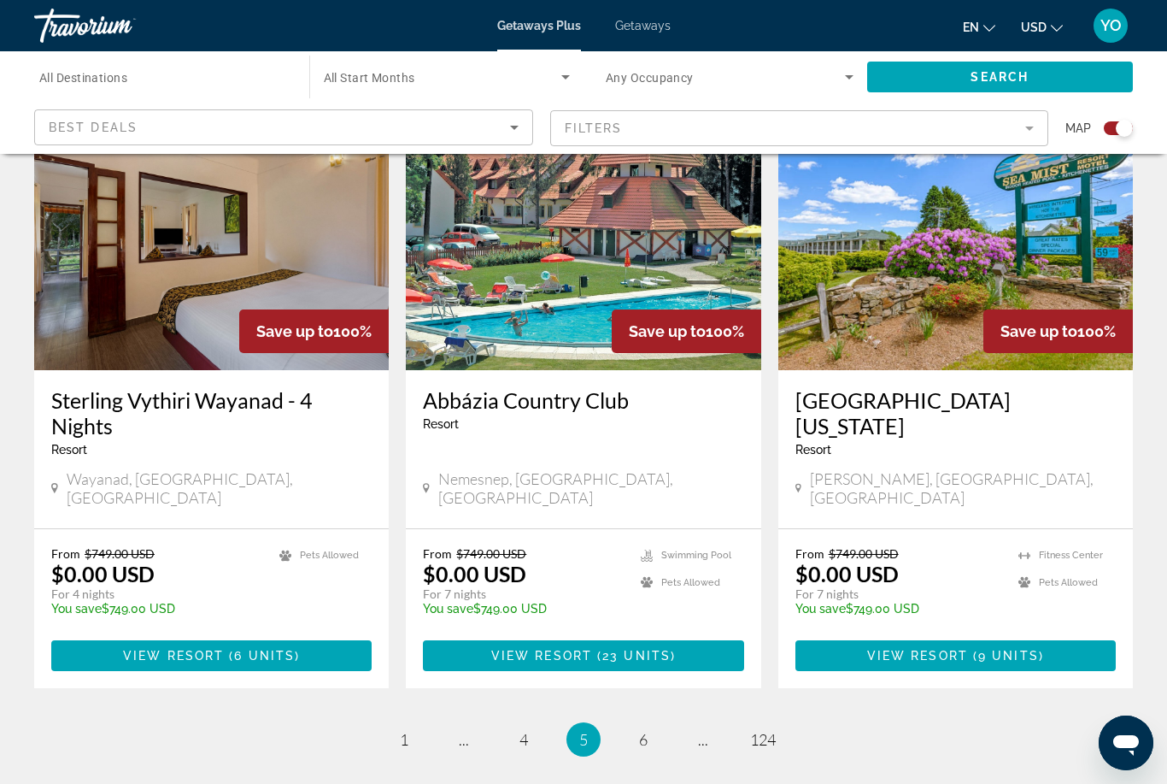
scroll to position [2533, 0]
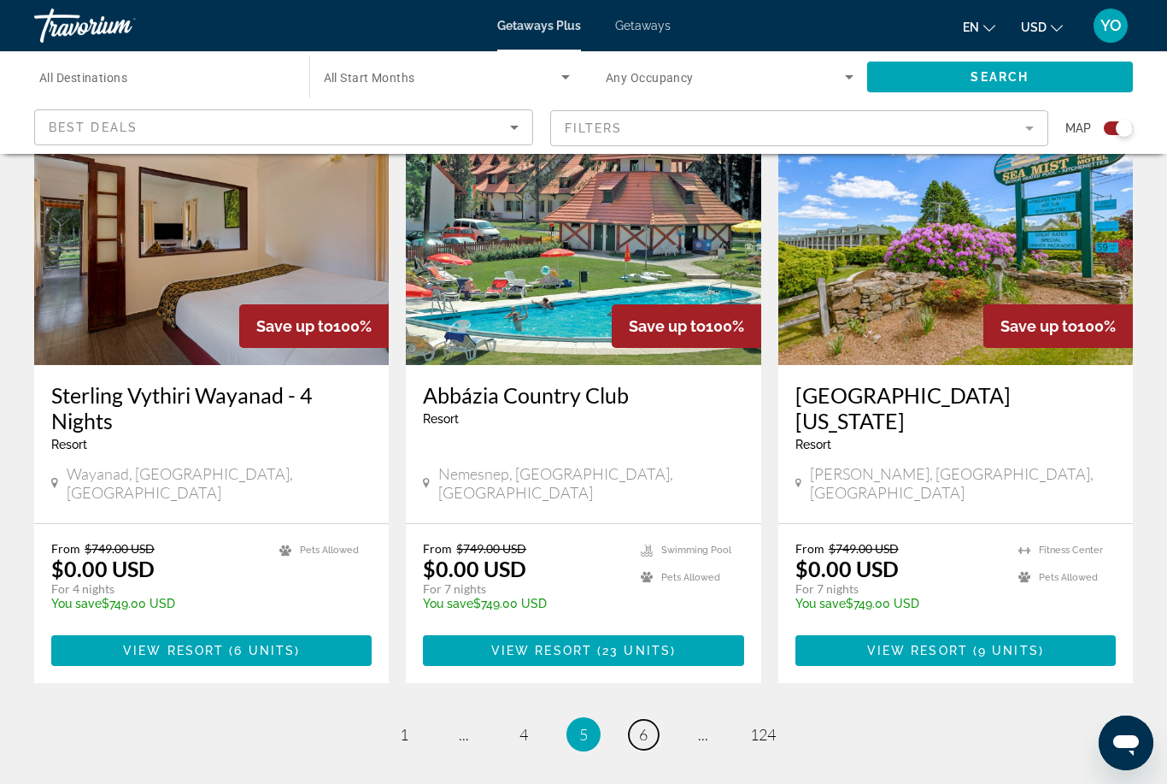
click at [640, 725] on span "6" at bounding box center [643, 734] width 9 height 19
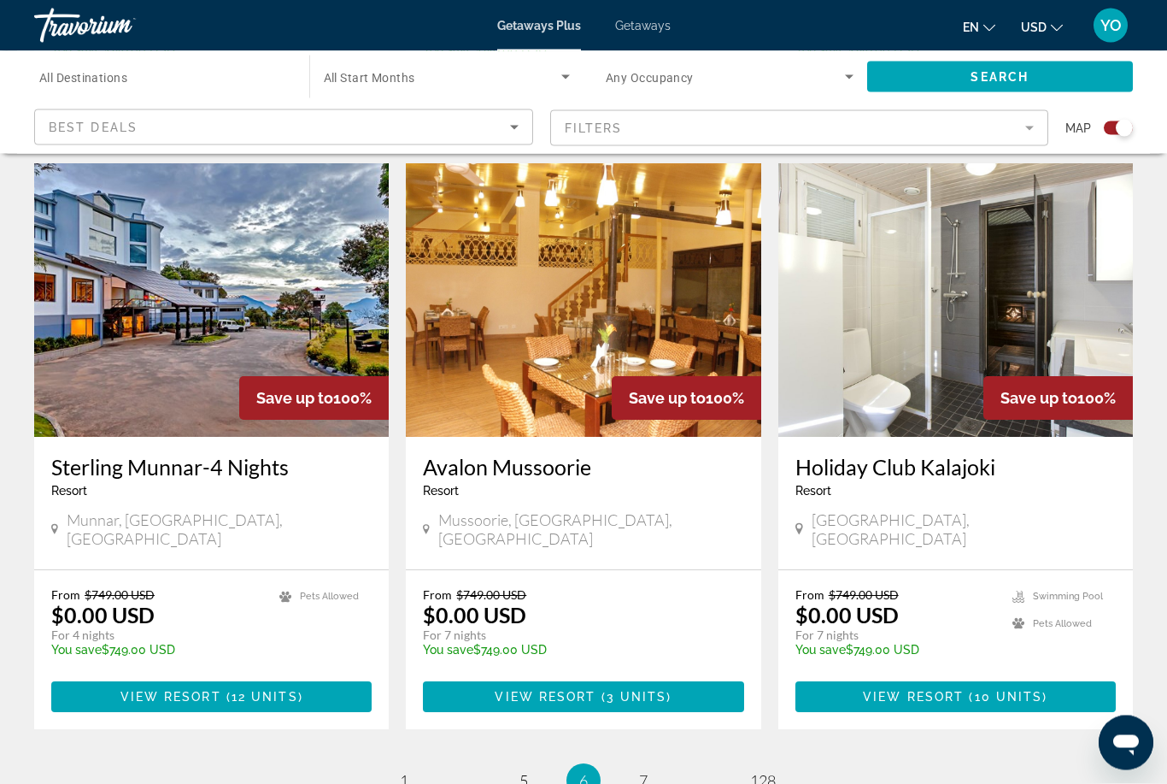
scroll to position [2520, 0]
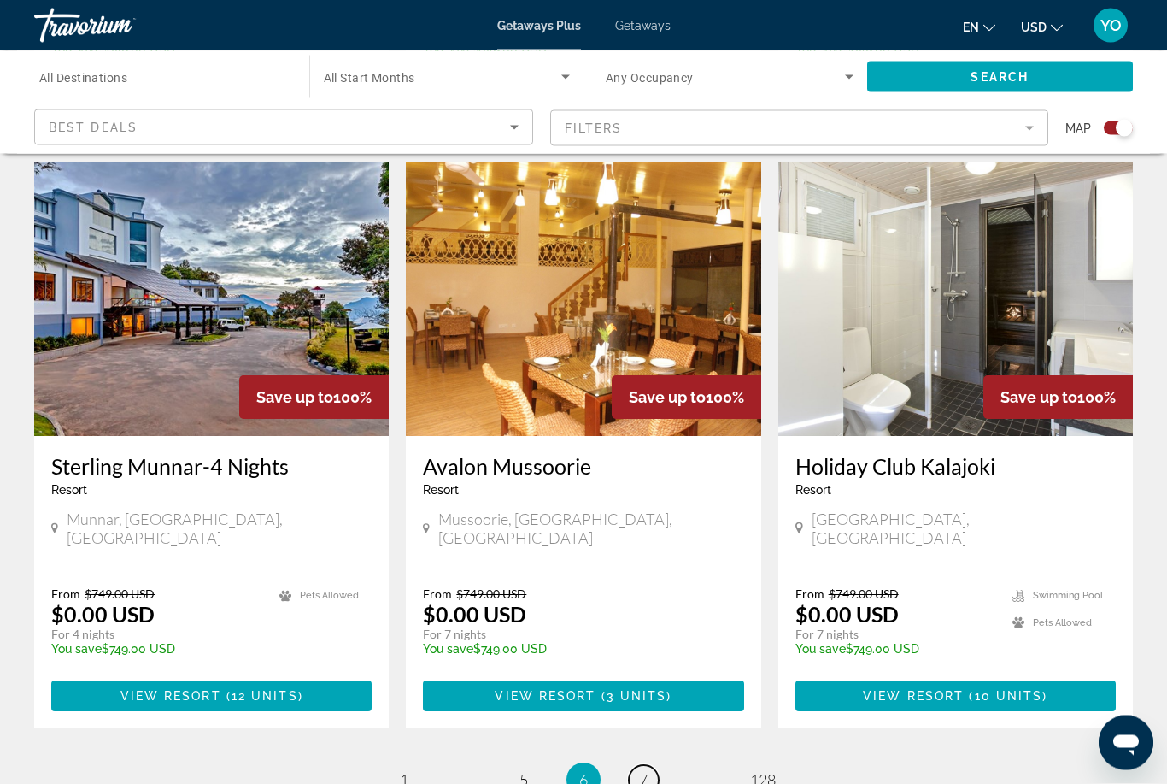
click at [642, 771] on span "7" at bounding box center [643, 780] width 9 height 19
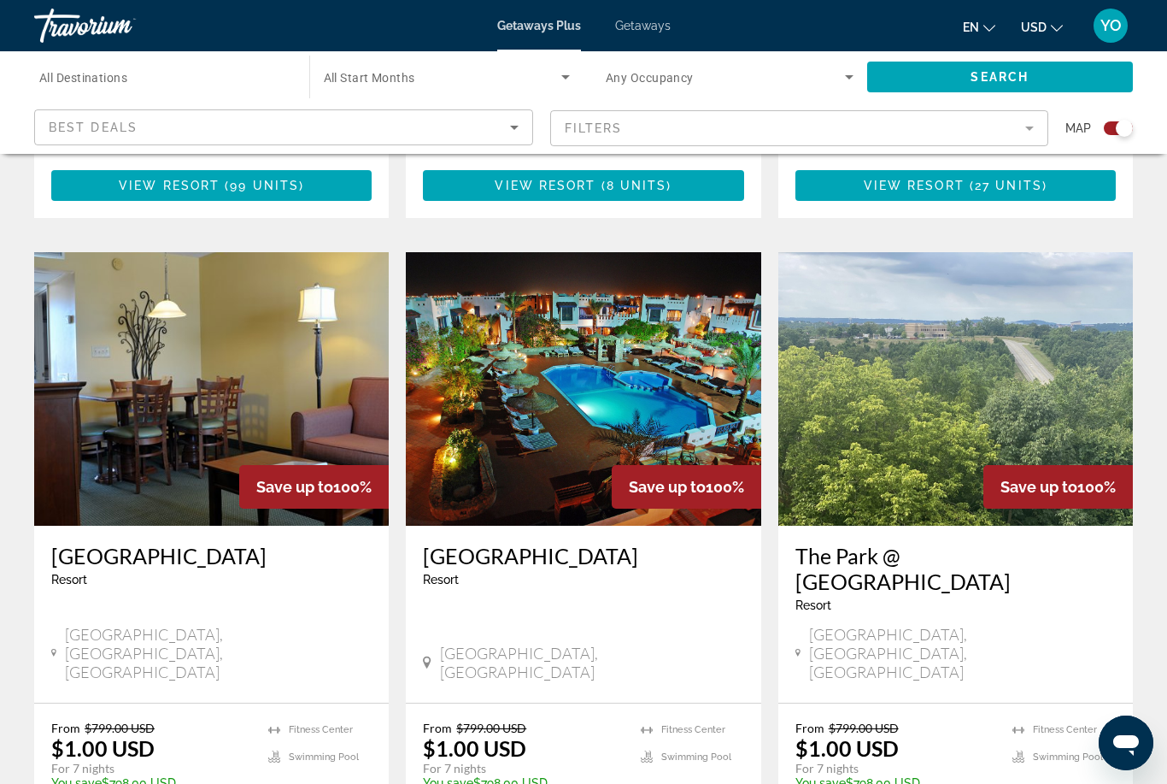
scroll to position [1755, 0]
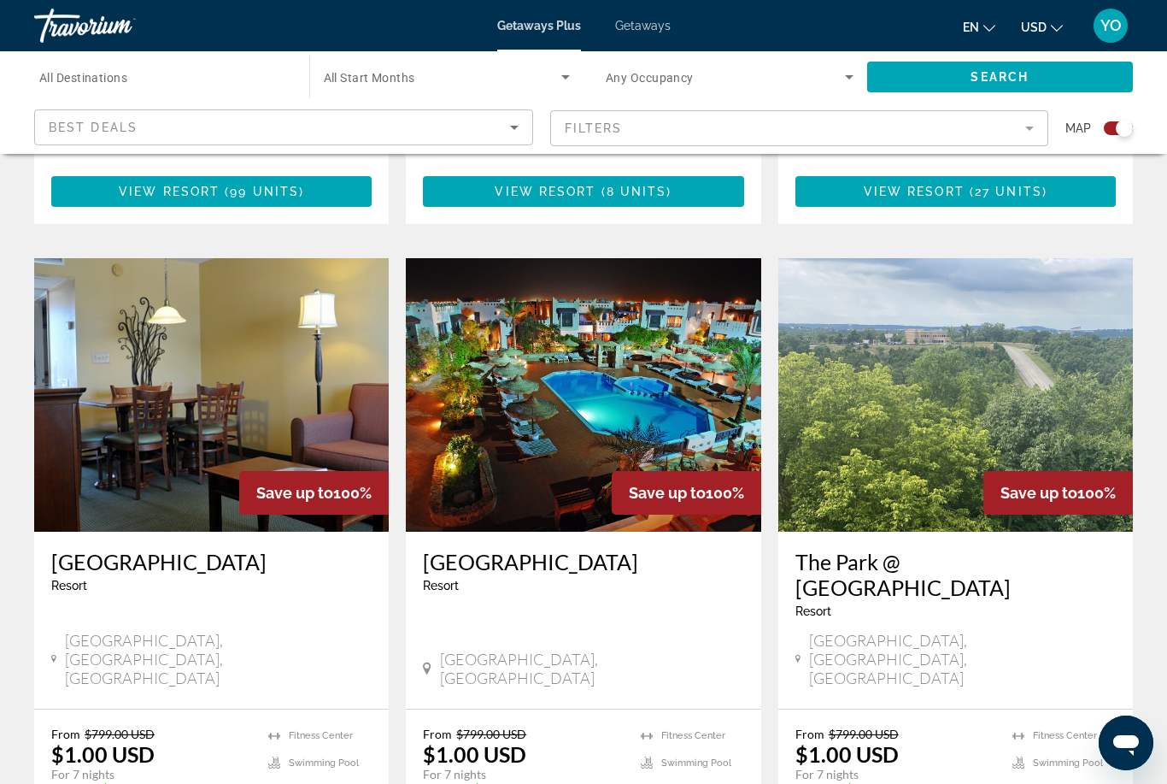
click at [592, 277] on img "Main content" at bounding box center [583, 394] width 355 height 273
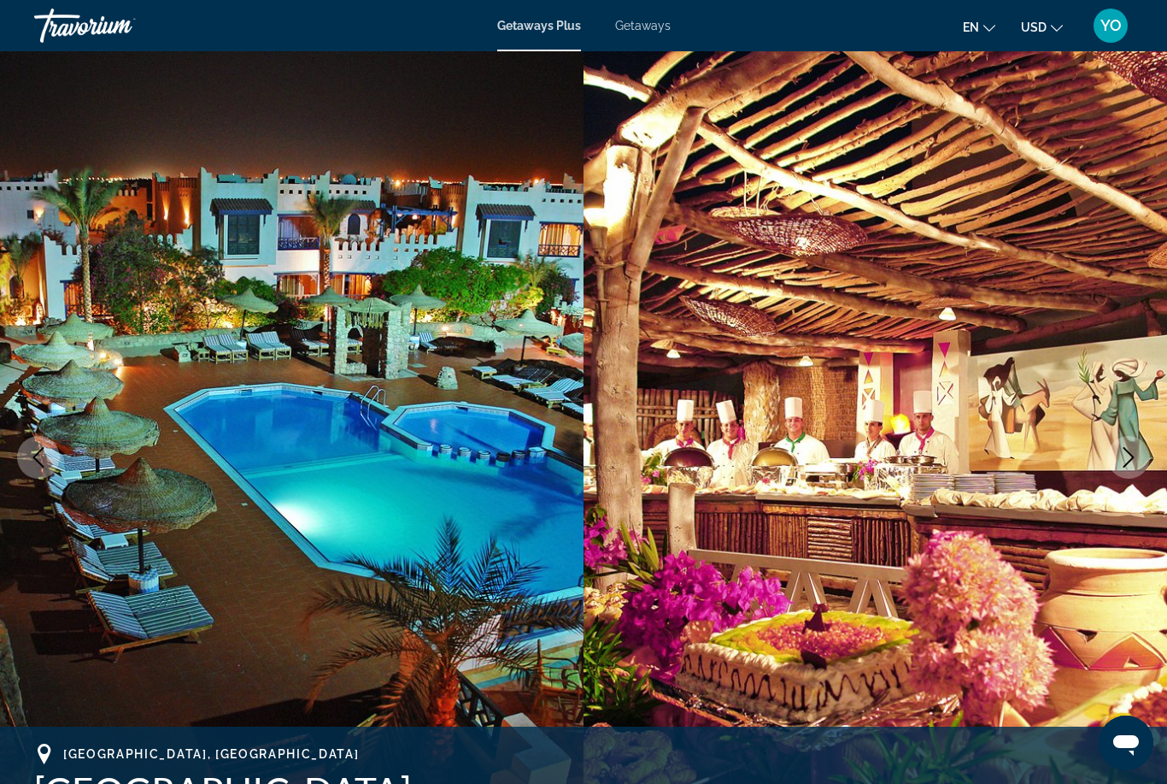
click at [1128, 458] on icon "Next image" at bounding box center [1128, 457] width 21 height 21
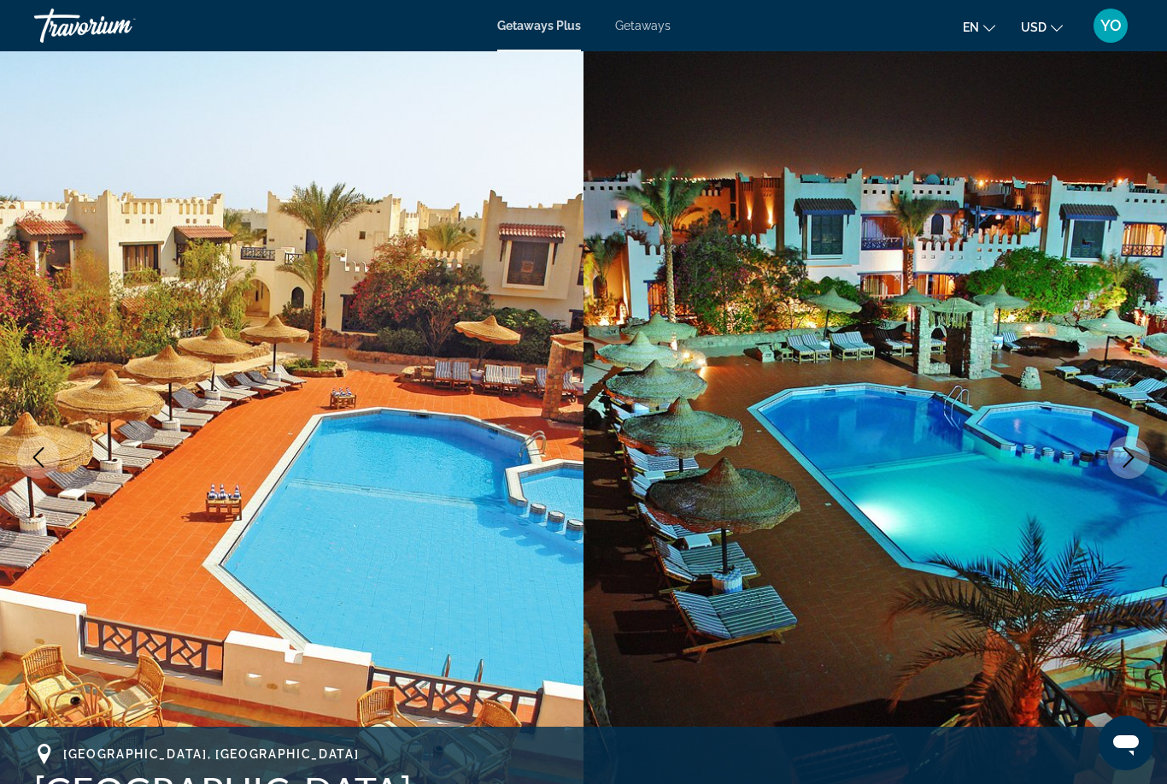
click at [1138, 461] on icon "Next image" at bounding box center [1128, 457] width 21 height 21
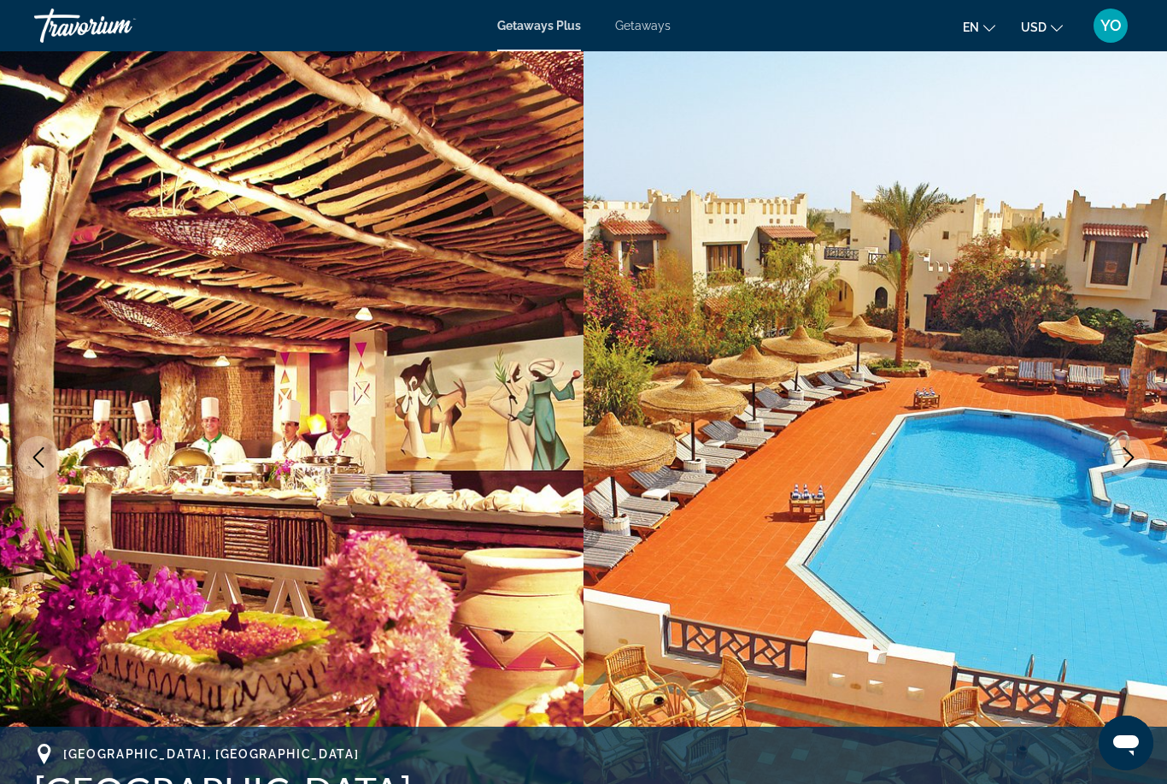
click at [1146, 462] on button "Next image" at bounding box center [1128, 457] width 43 height 43
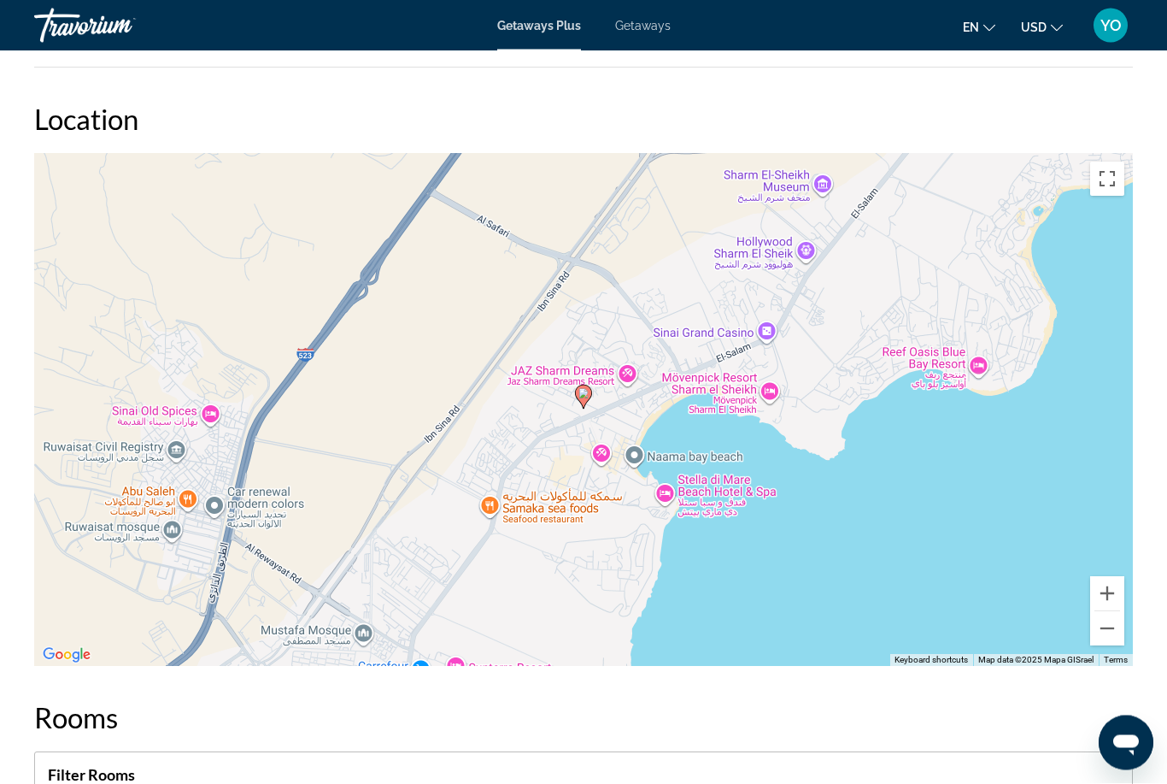
scroll to position [1963, 0]
click at [1107, 629] on button "Zoom out" at bounding box center [1107, 628] width 34 height 34
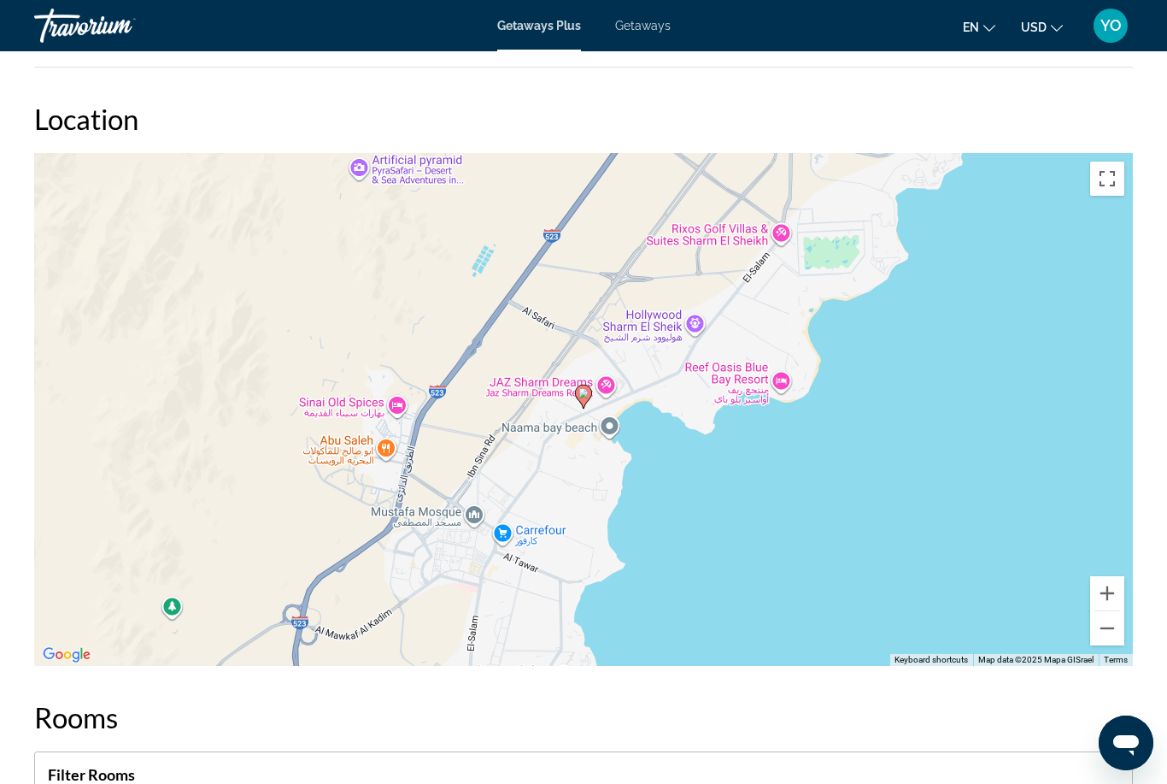
click at [1102, 631] on button "Zoom out" at bounding box center [1107, 628] width 34 height 34
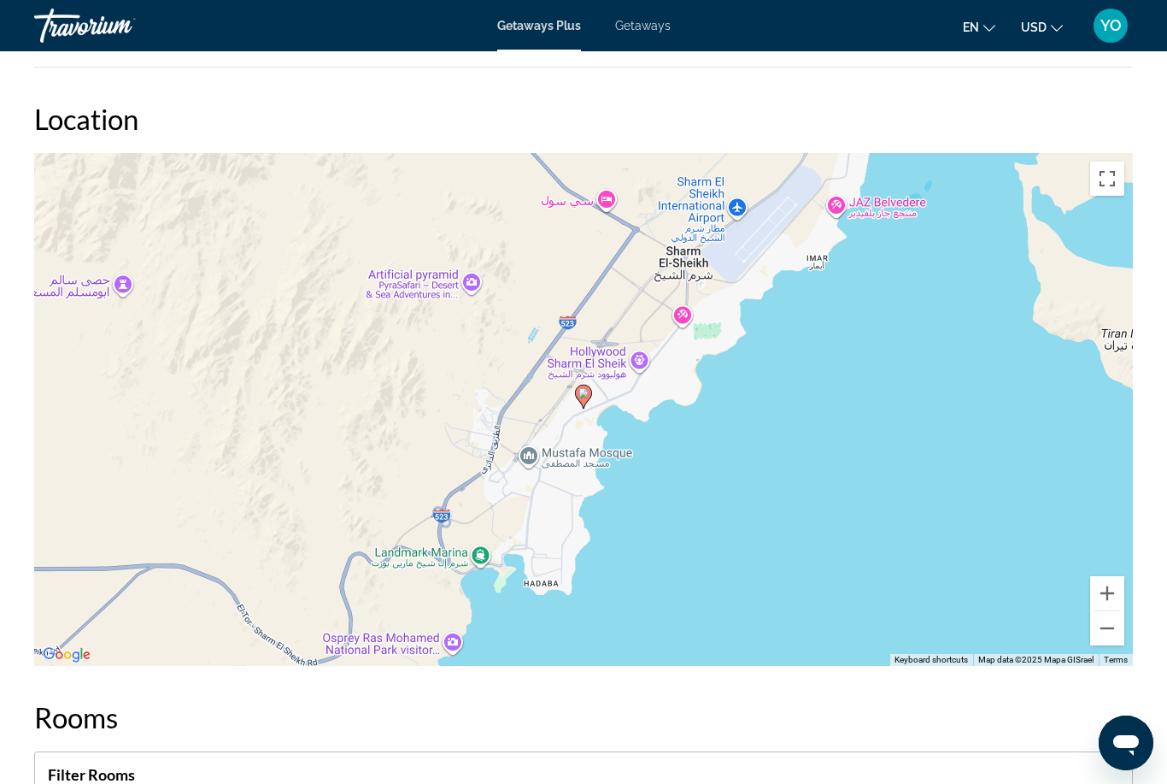
click at [1107, 634] on button "Zoom out" at bounding box center [1107, 628] width 34 height 34
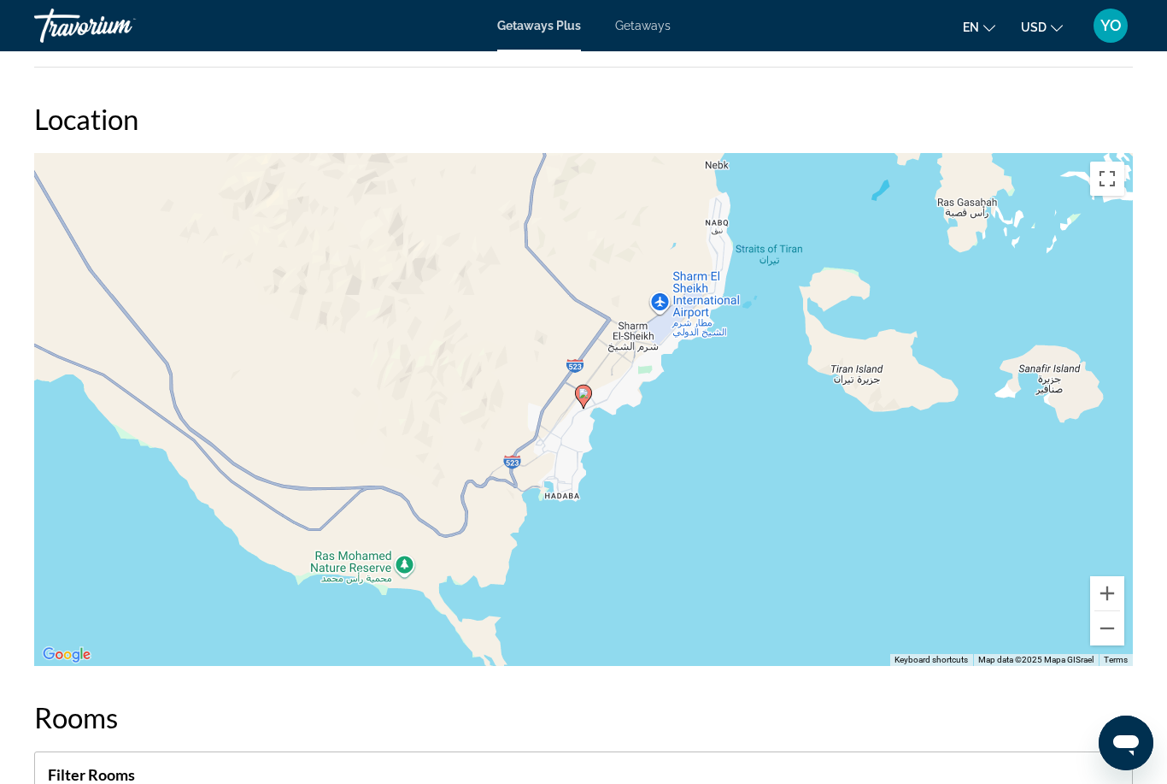
click at [1105, 630] on button "Zoom out" at bounding box center [1107, 628] width 34 height 34
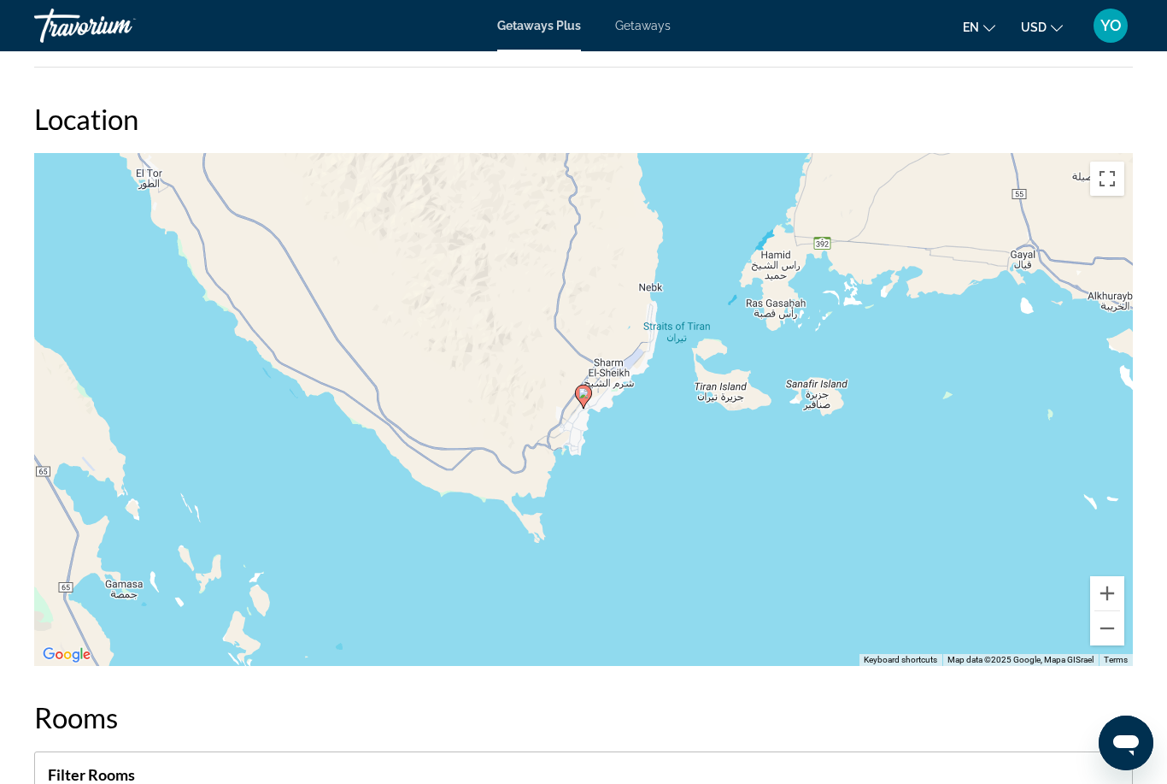
click at [1109, 629] on button "Zoom out" at bounding box center [1107, 628] width 34 height 34
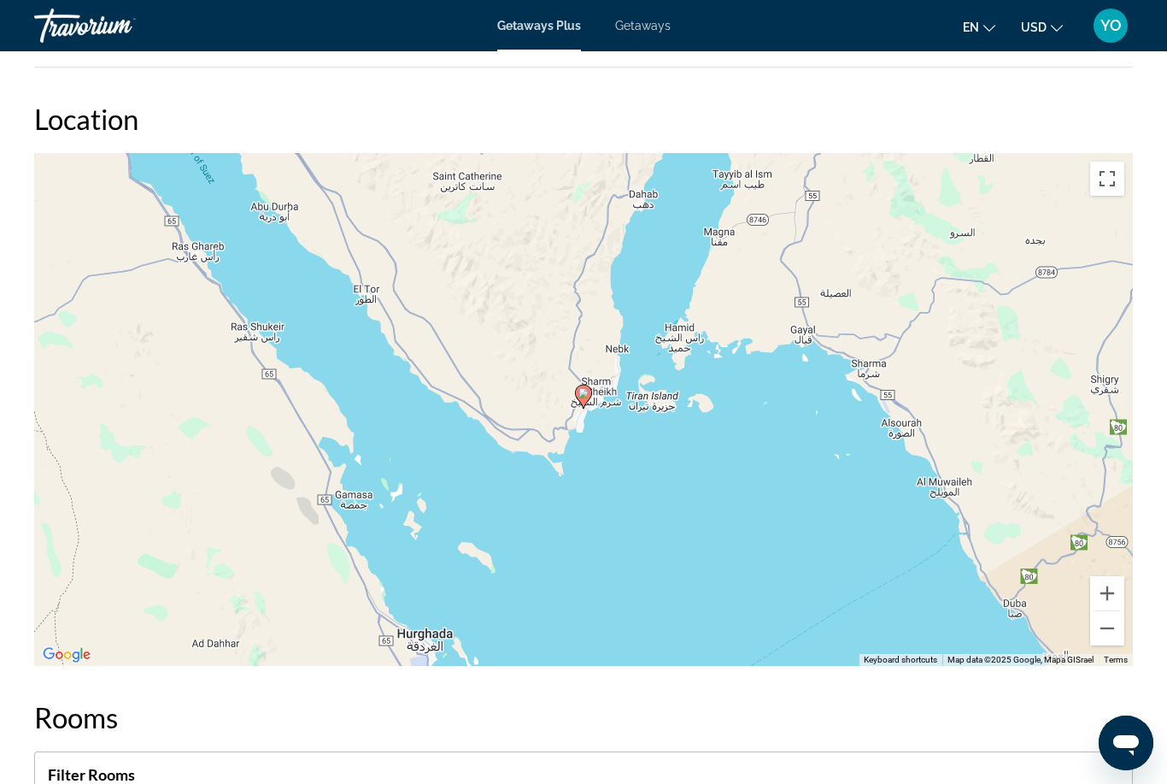
click at [1106, 631] on button "Zoom out" at bounding box center [1107, 628] width 34 height 34
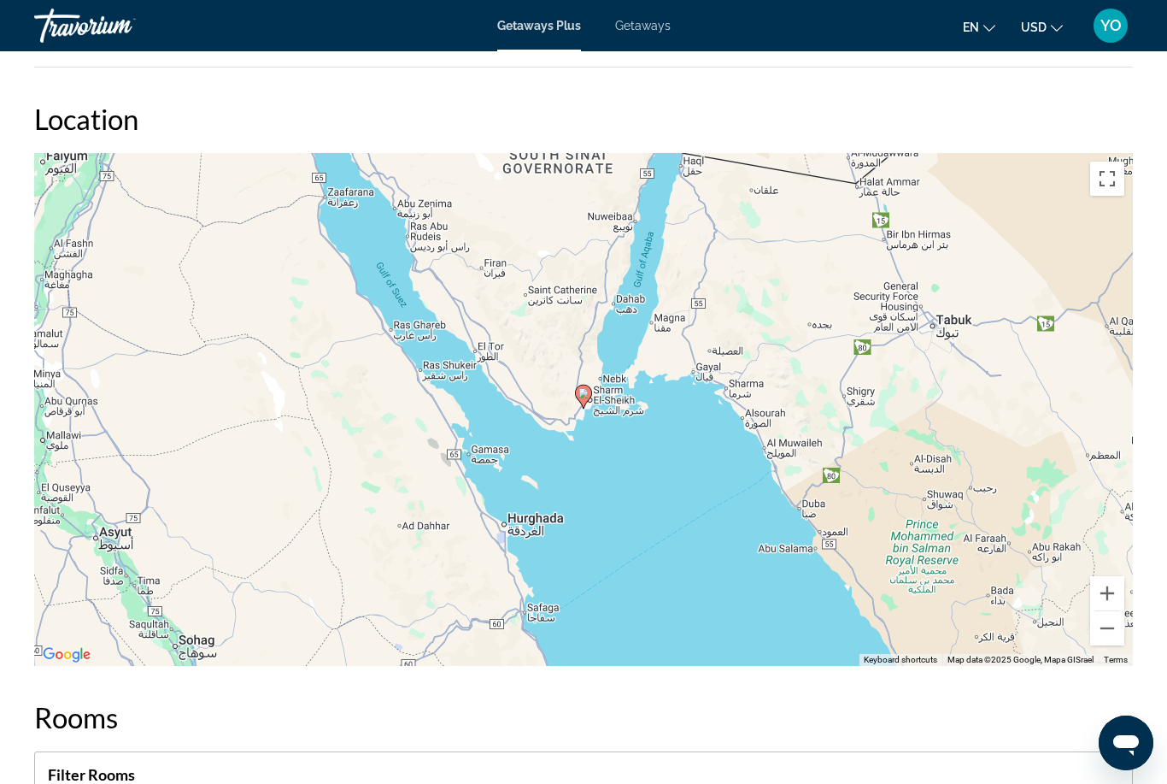
click at [1106, 637] on button "Zoom out" at bounding box center [1107, 628] width 34 height 34
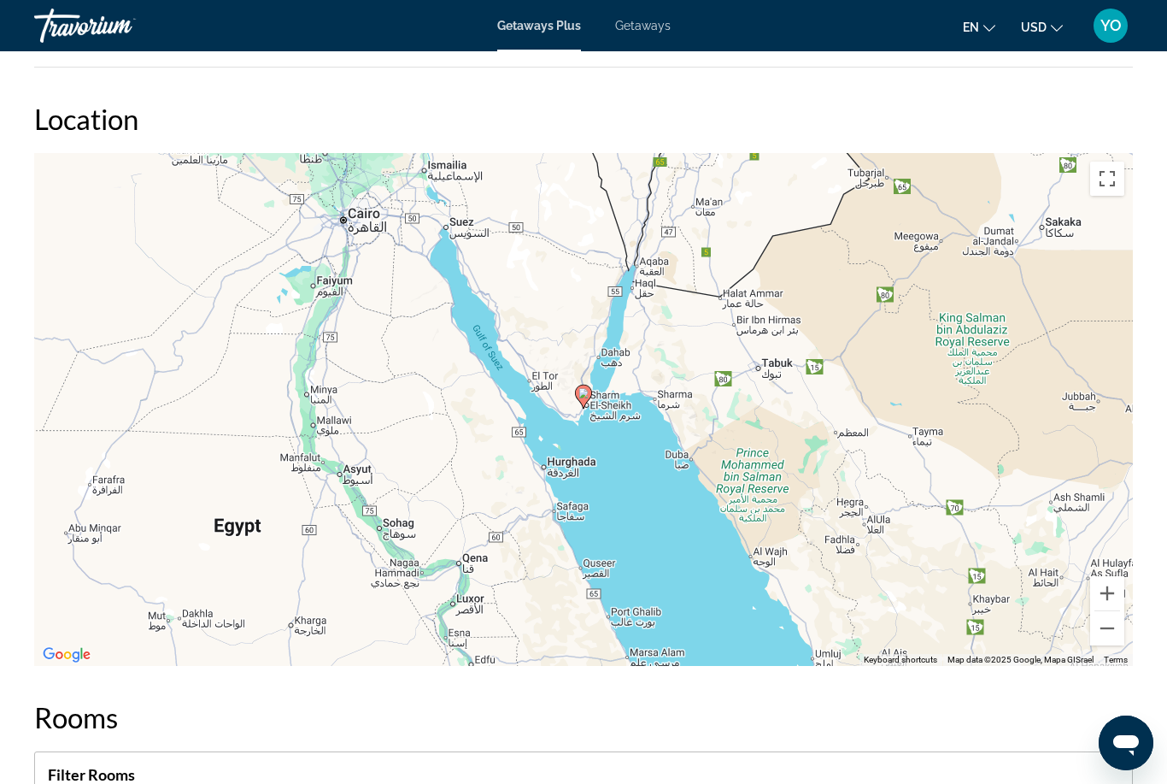
click at [1106, 629] on button "Zoom out" at bounding box center [1107, 628] width 34 height 34
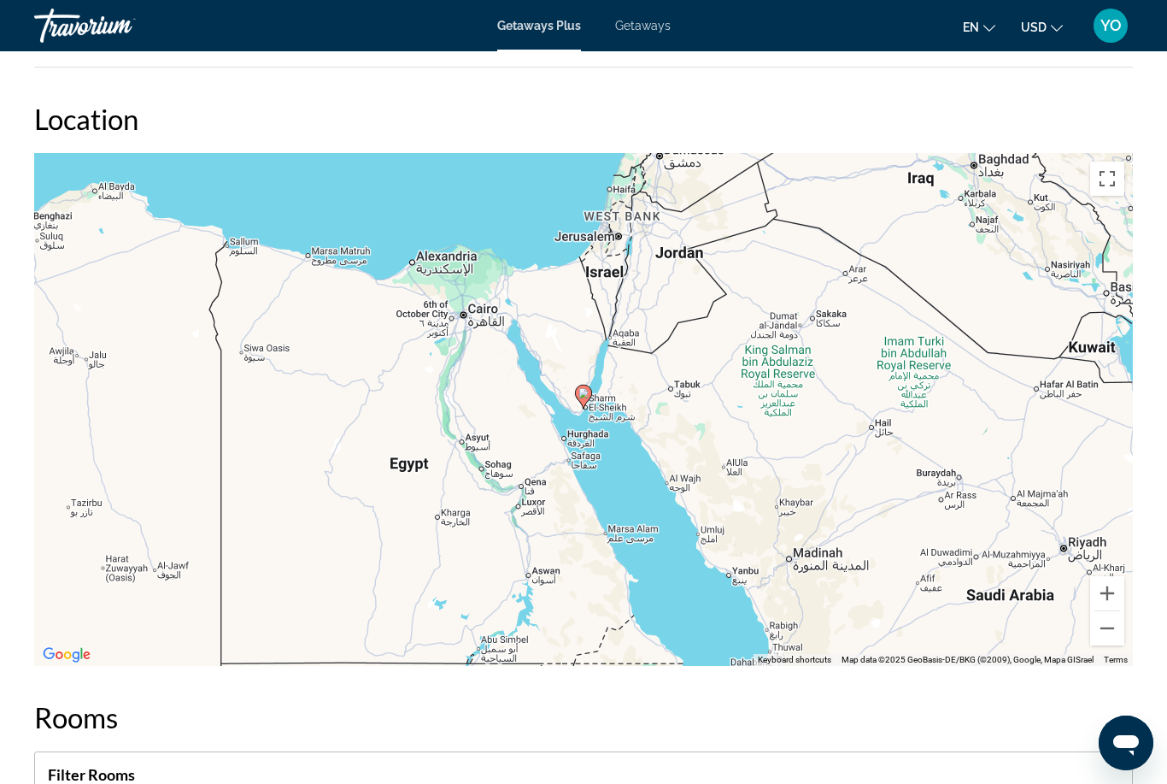
click at [1106, 637] on button "Zoom out" at bounding box center [1107, 628] width 34 height 34
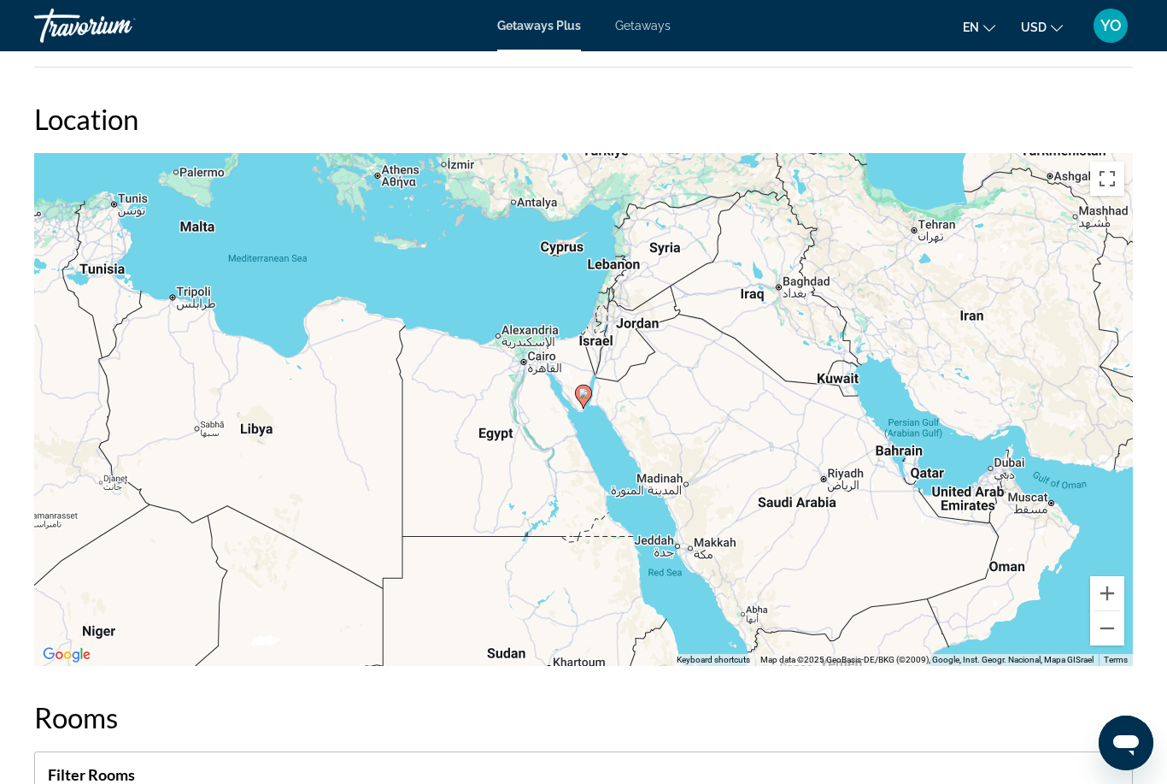
click at [1107, 628] on button "Zoom out" at bounding box center [1107, 628] width 34 height 34
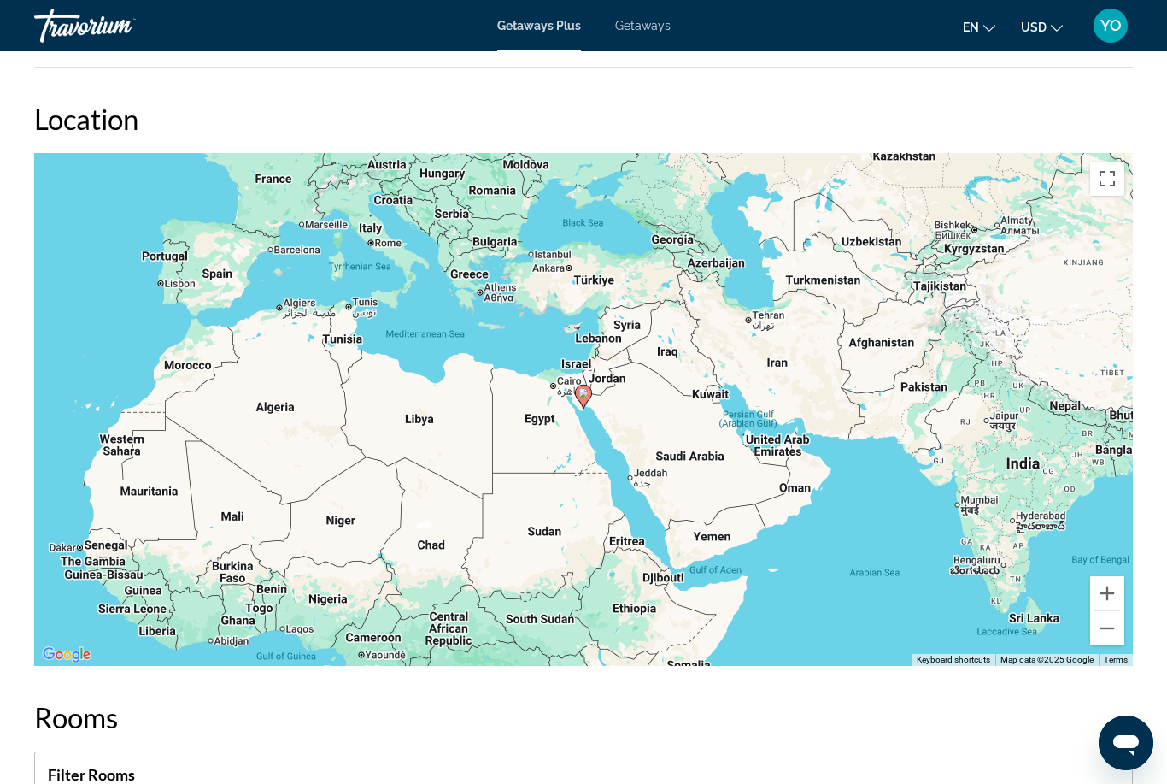
click at [1119, 599] on button "Zoom in" at bounding box center [1107, 593] width 34 height 34
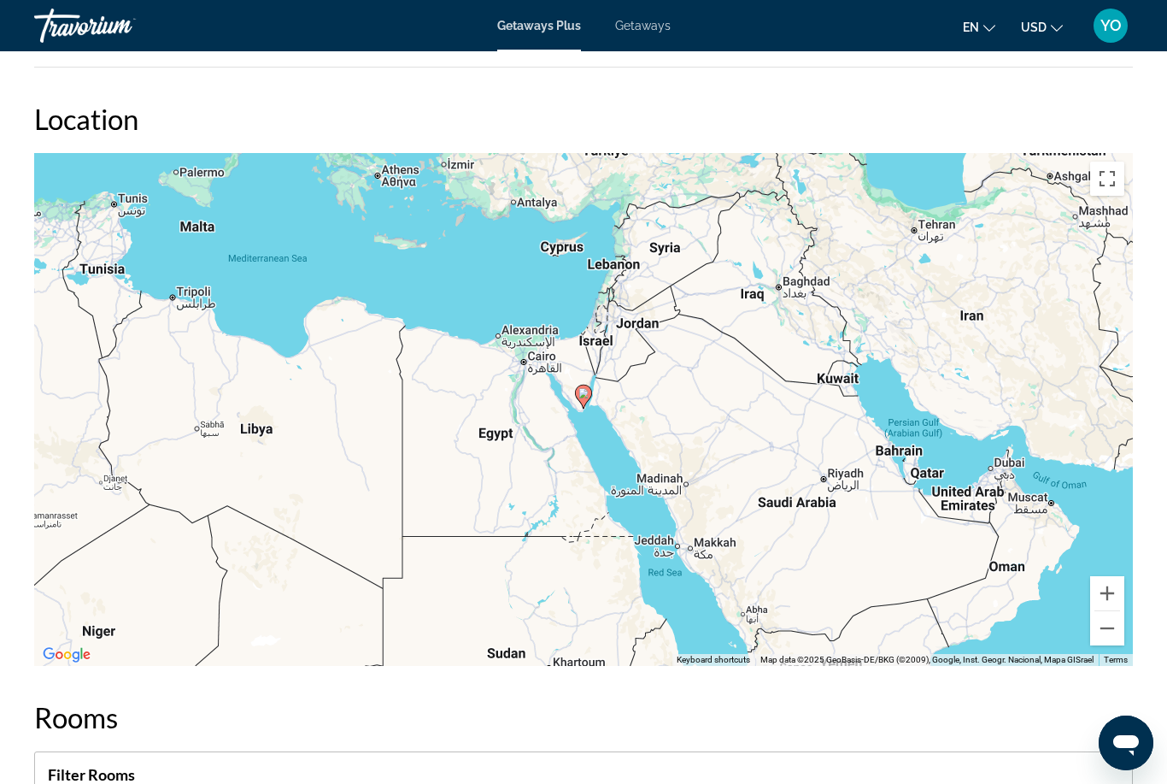
click at [1106, 584] on button "Zoom in" at bounding box center [1107, 593] width 34 height 34
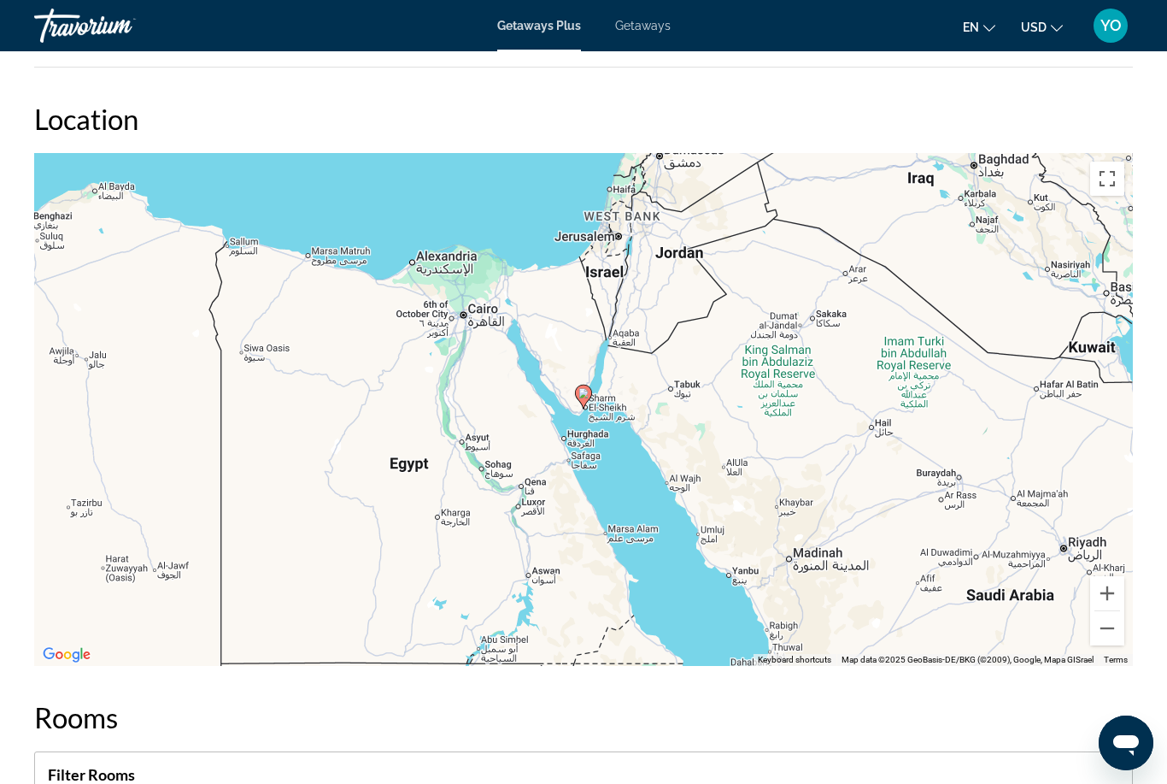
click at [1112, 595] on button "Zoom in" at bounding box center [1107, 593] width 34 height 34
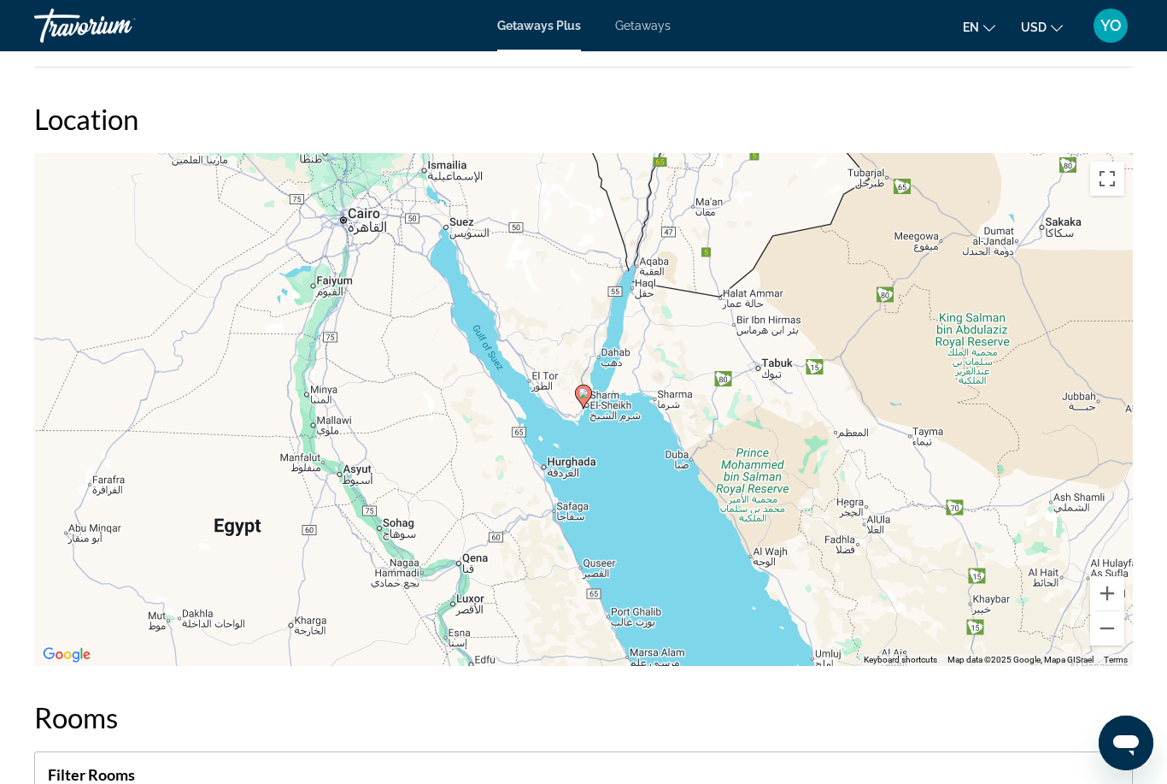
click at [1110, 592] on button "Zoom in" at bounding box center [1107, 593] width 34 height 34
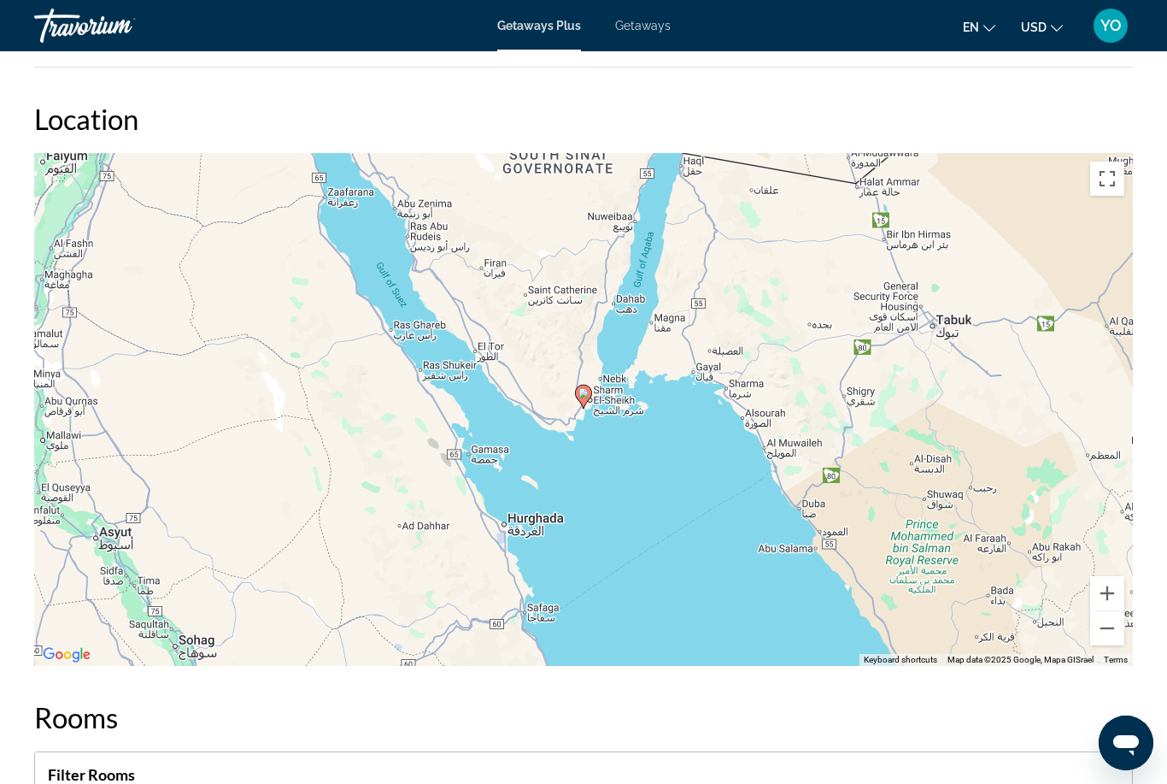
click at [1106, 596] on button "Zoom in" at bounding box center [1107, 593] width 34 height 34
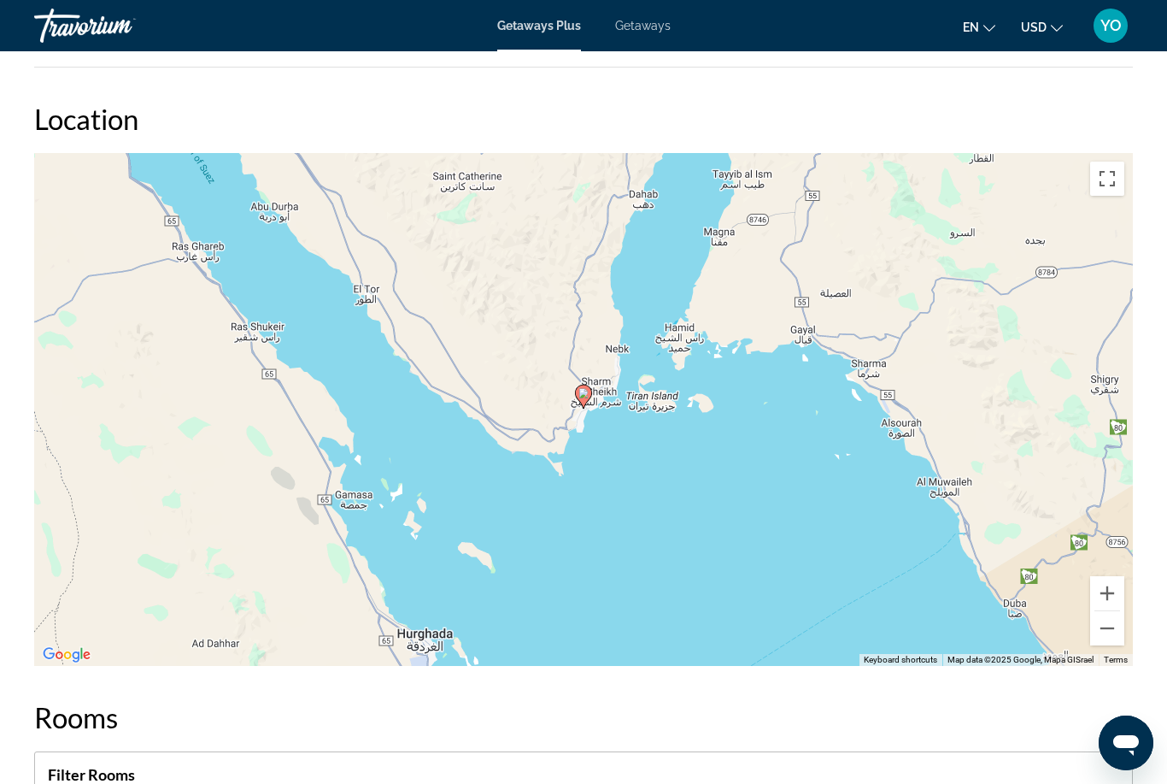
click at [1104, 595] on button "Zoom in" at bounding box center [1107, 593] width 34 height 34
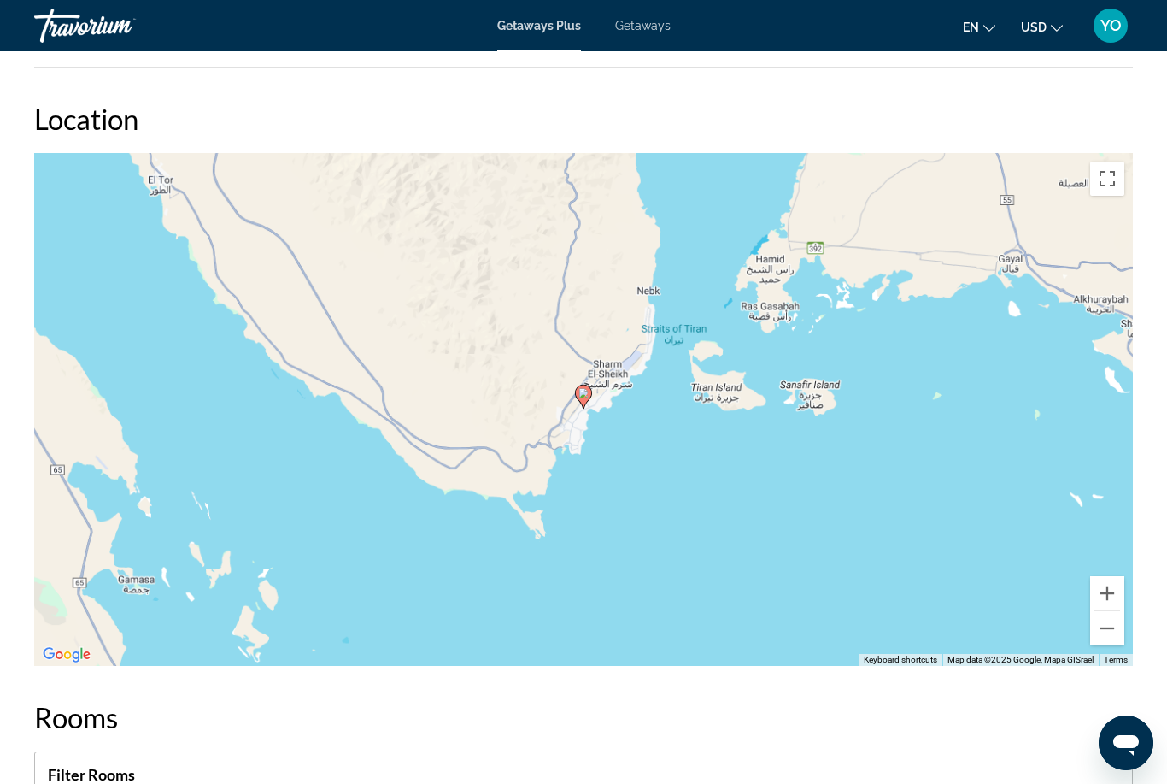
click at [1104, 592] on button "Zoom in" at bounding box center [1107, 593] width 34 height 34
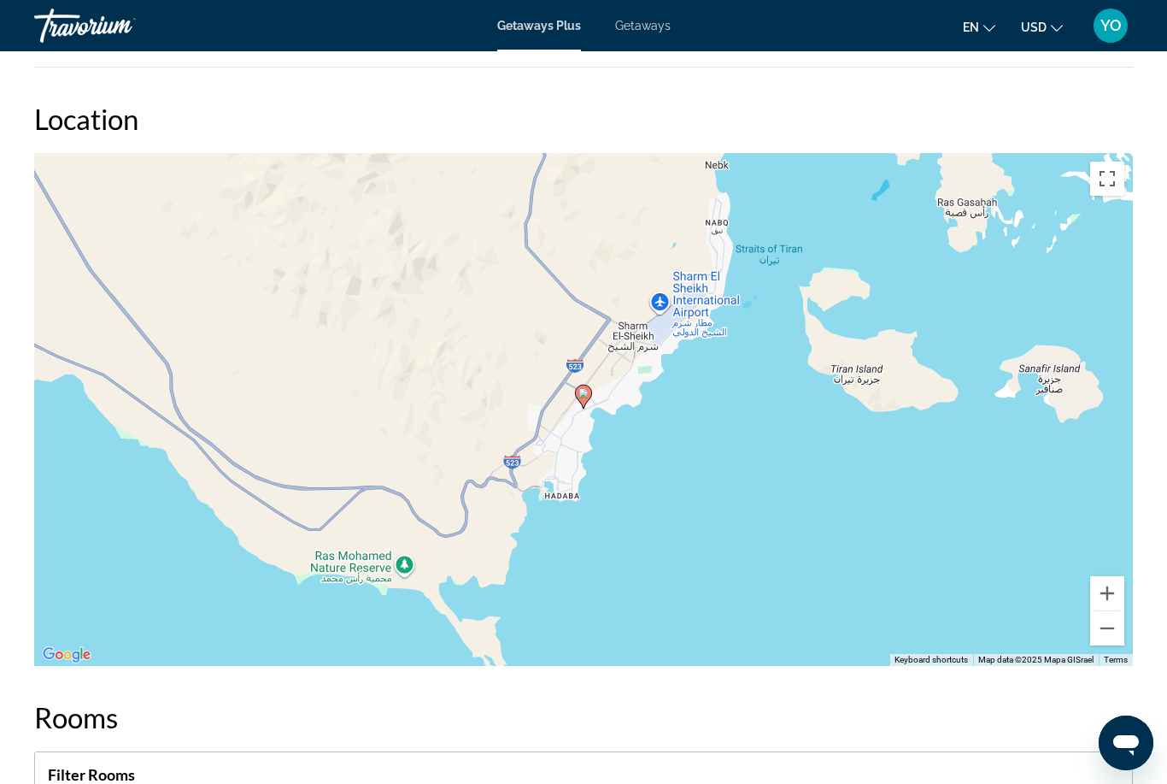
click at [1108, 594] on button "Zoom in" at bounding box center [1107, 593] width 34 height 34
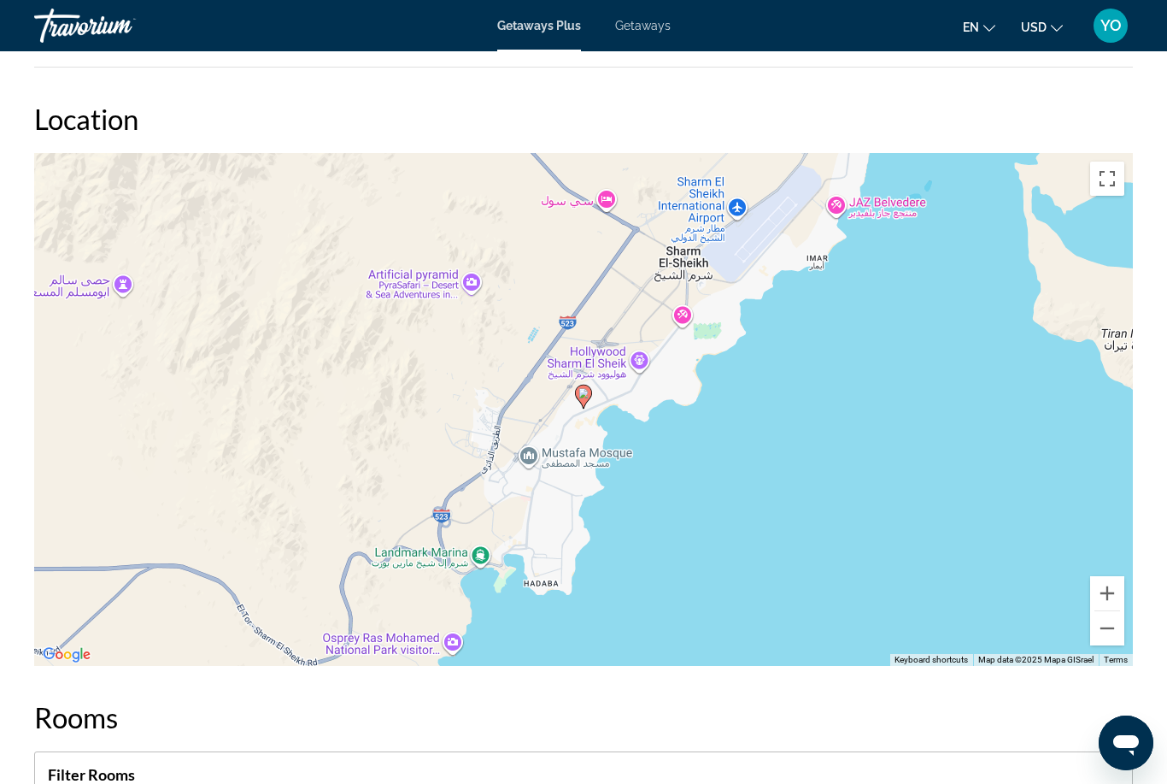
click at [1109, 596] on button "Zoom in" at bounding box center [1107, 593] width 34 height 34
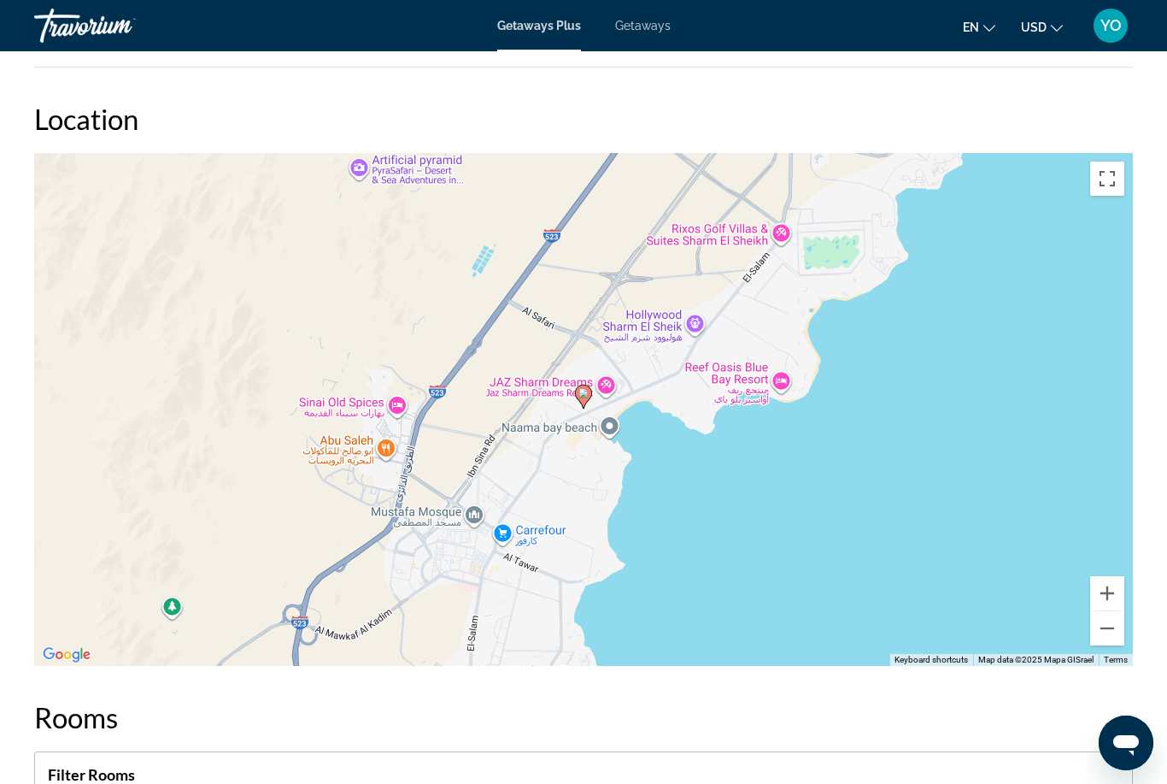
click at [1099, 596] on button "Zoom in" at bounding box center [1107, 593] width 34 height 34
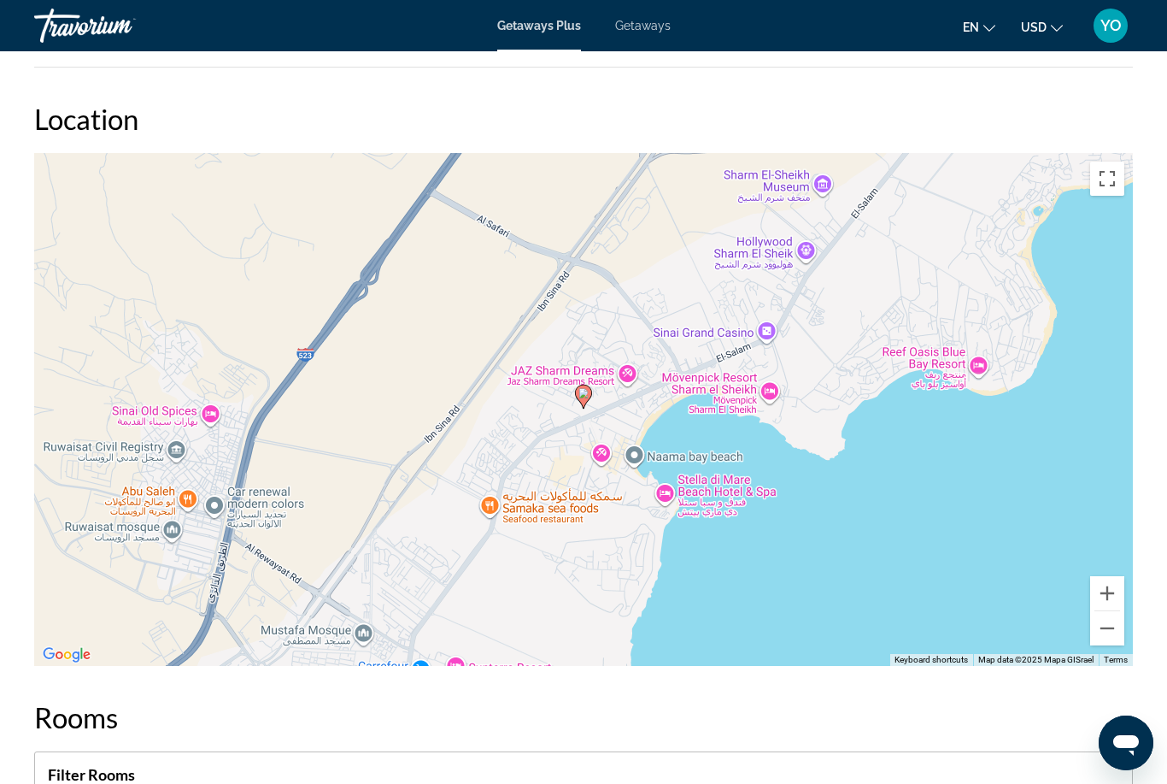
click at [1101, 596] on button "Zoom in" at bounding box center [1107, 593] width 34 height 34
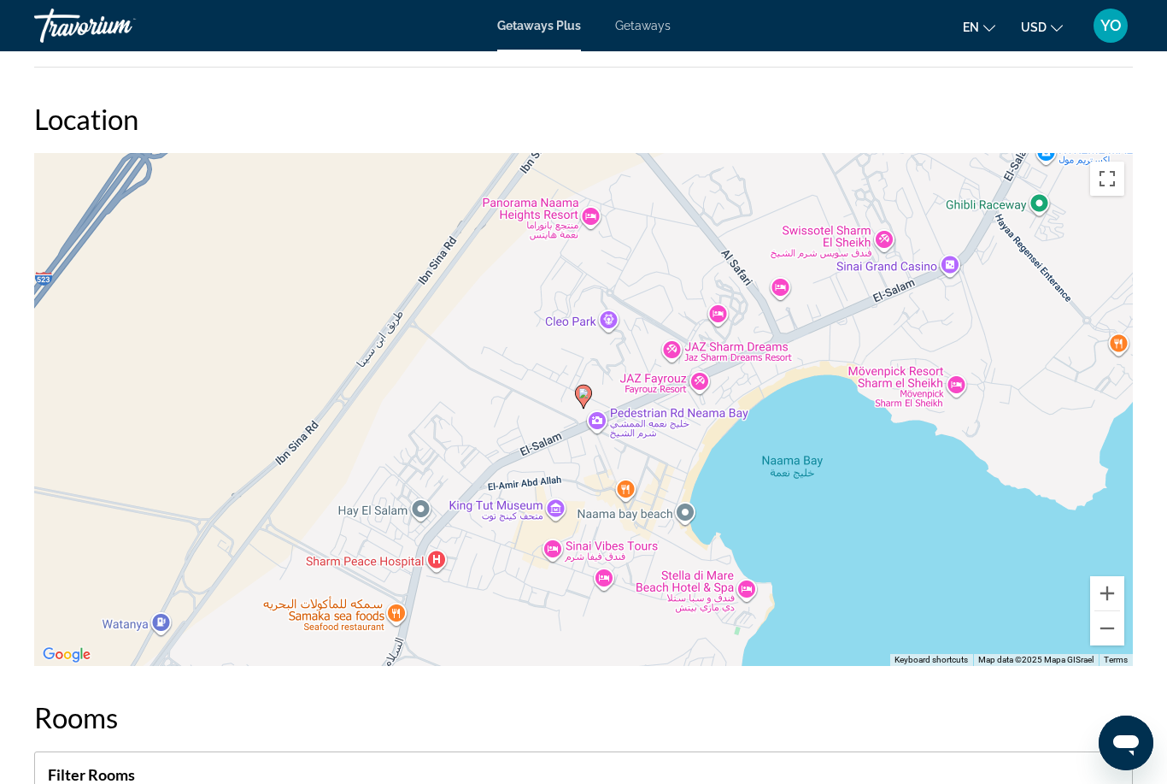
click at [1104, 594] on button "Zoom in" at bounding box center [1107, 593] width 34 height 34
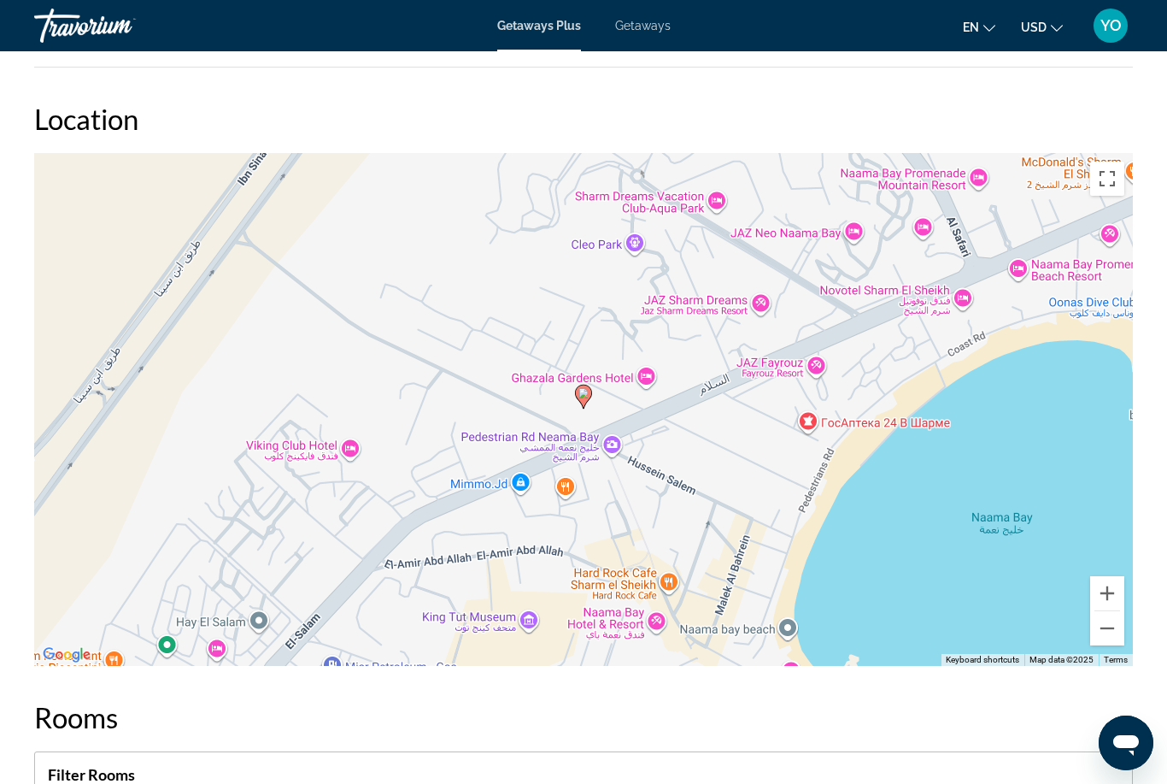
click at [1111, 587] on button "Zoom in" at bounding box center [1107, 593] width 34 height 34
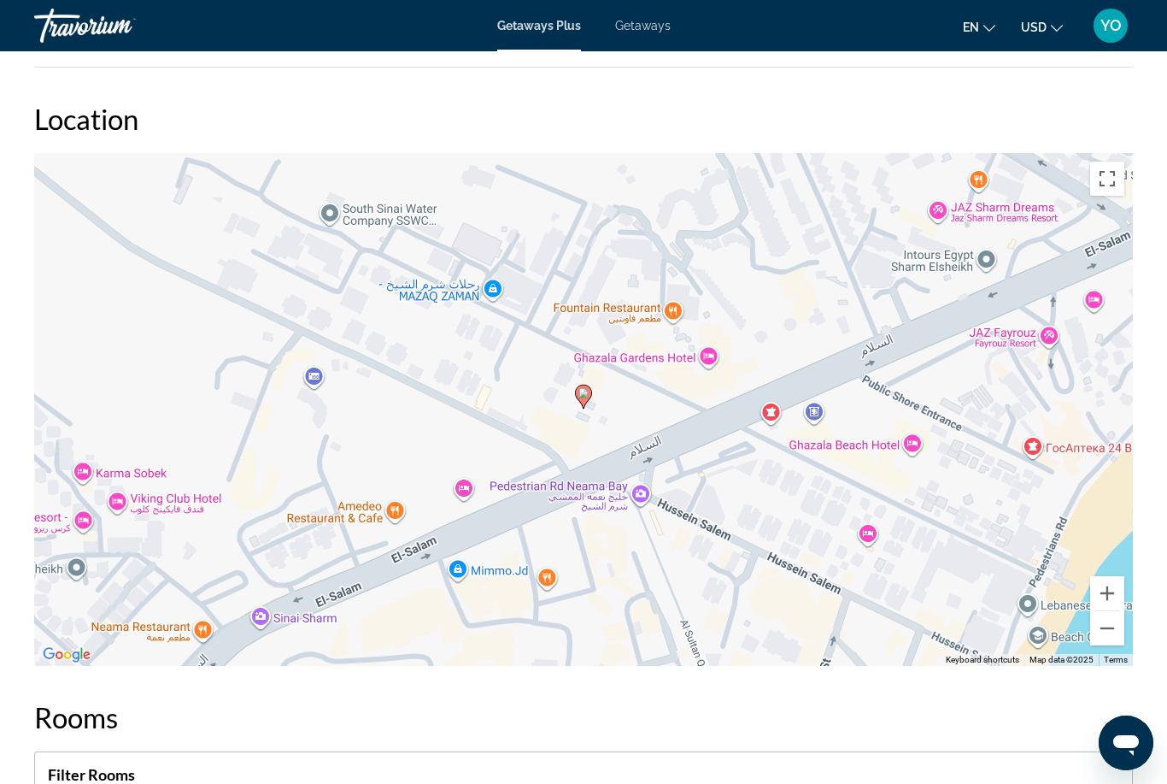
click at [1106, 625] on button "Zoom out" at bounding box center [1107, 628] width 34 height 34
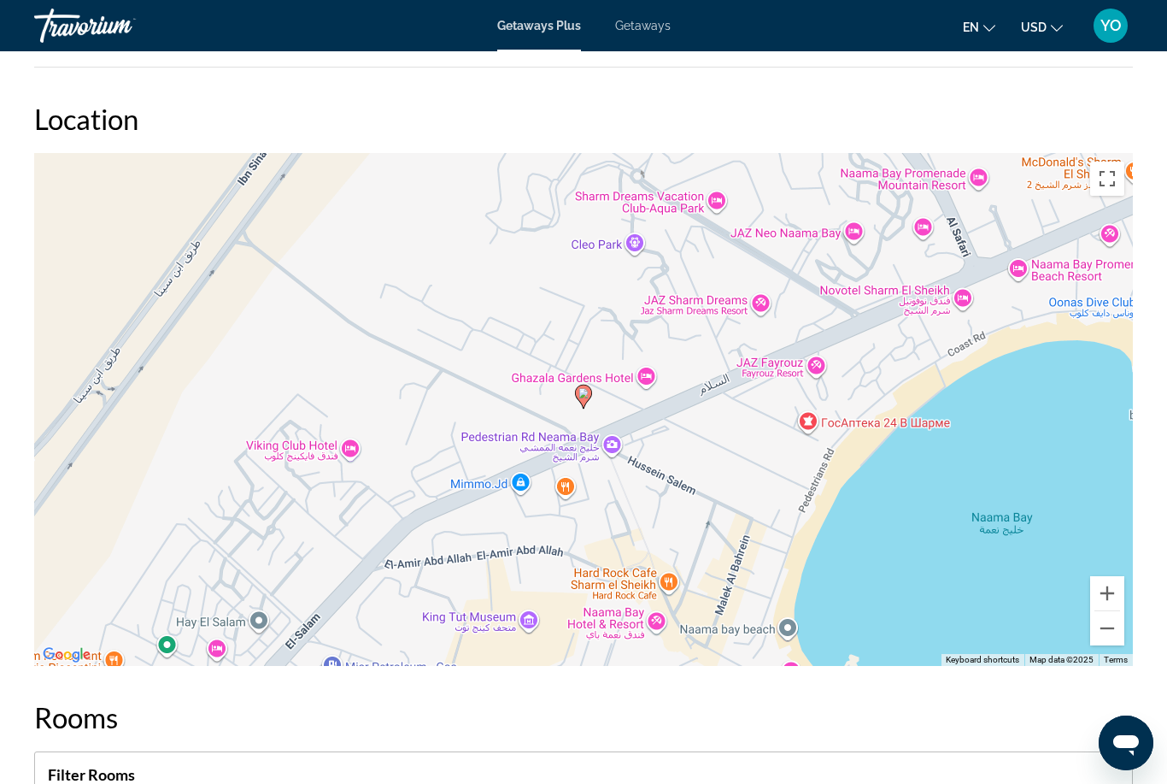
click at [1104, 629] on button "Zoom out" at bounding box center [1107, 628] width 34 height 34
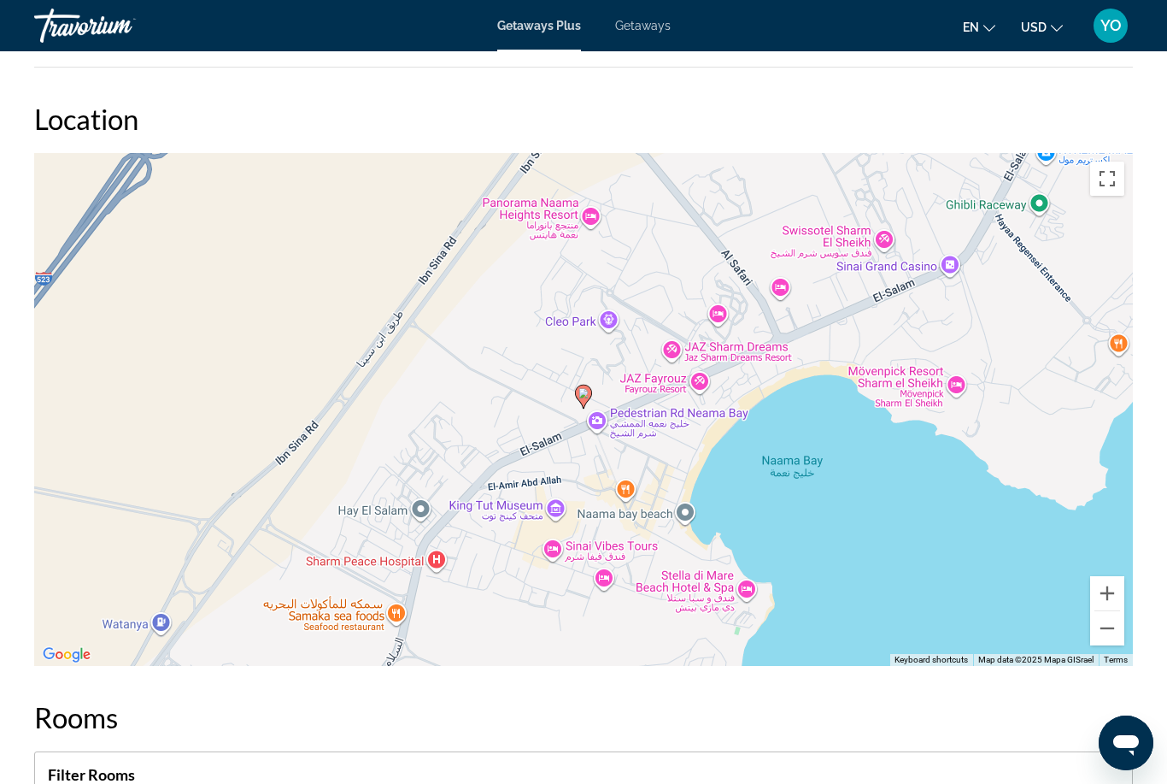
click at [1103, 633] on button "Zoom out" at bounding box center [1107, 628] width 34 height 34
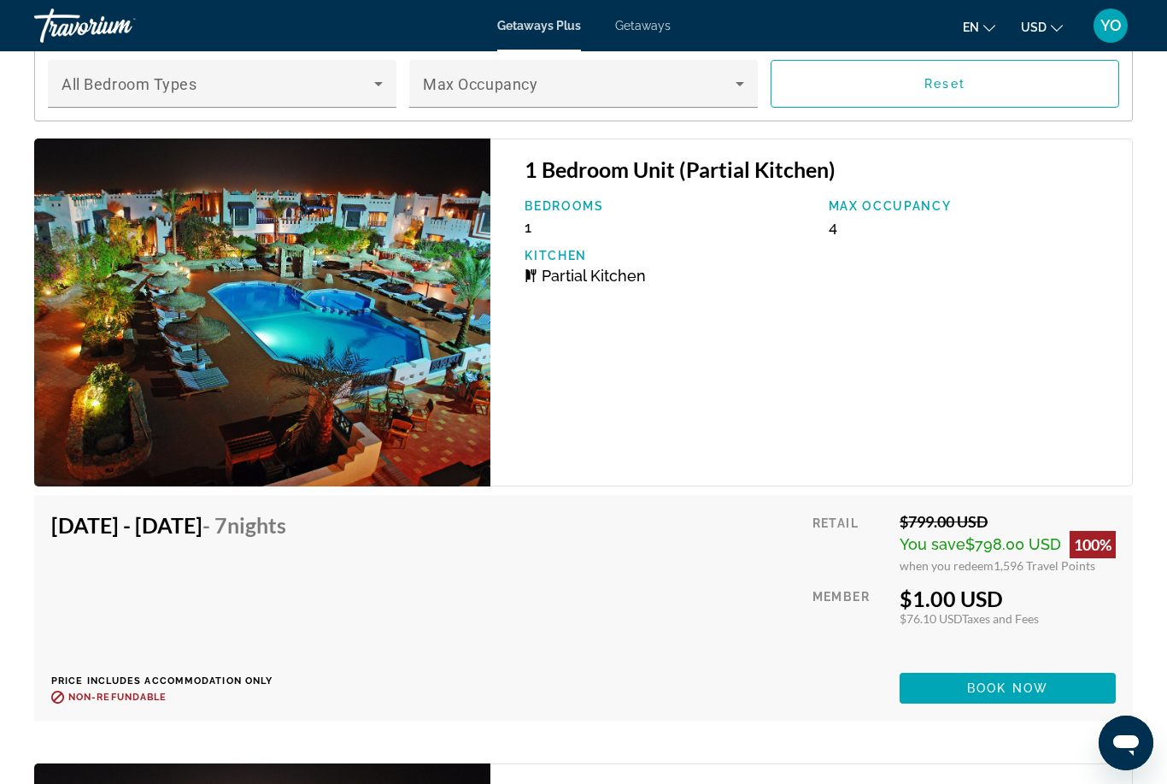
scroll to position [2694, 0]
